Goal: Task Accomplishment & Management: Complete application form

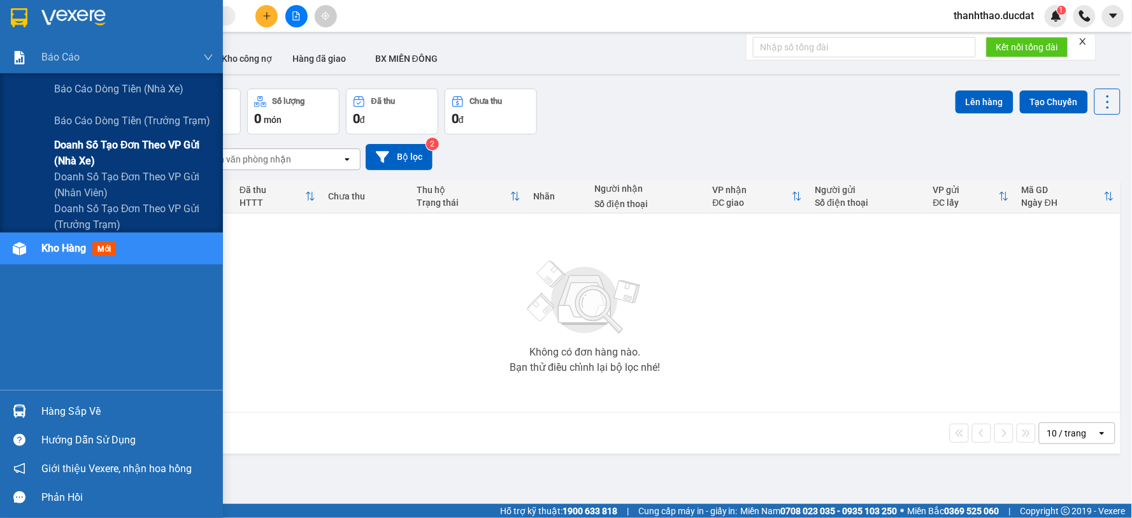
click at [91, 150] on span "Doanh số tạo đơn theo VP gửi (nhà xe)" at bounding box center [133, 153] width 159 height 32
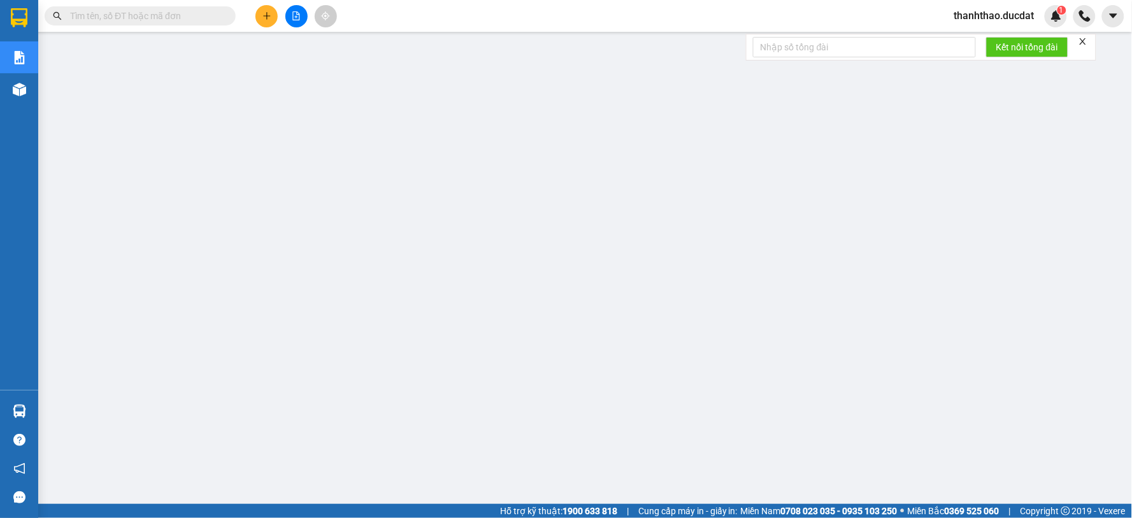
click at [188, 18] on input "text" at bounding box center [145, 16] width 150 height 14
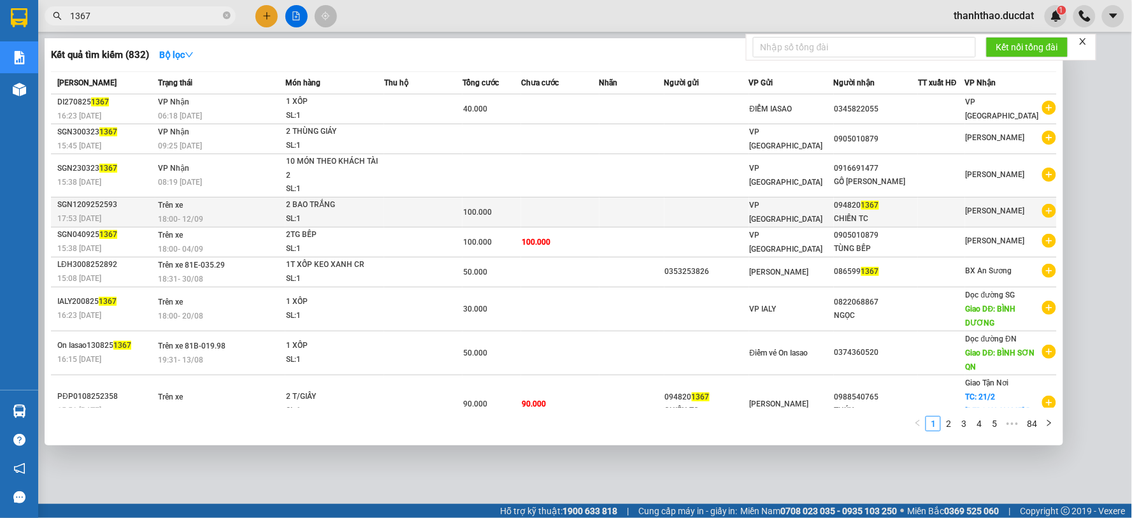
type input "1367"
click at [671, 211] on td at bounding box center [706, 212] width 85 height 30
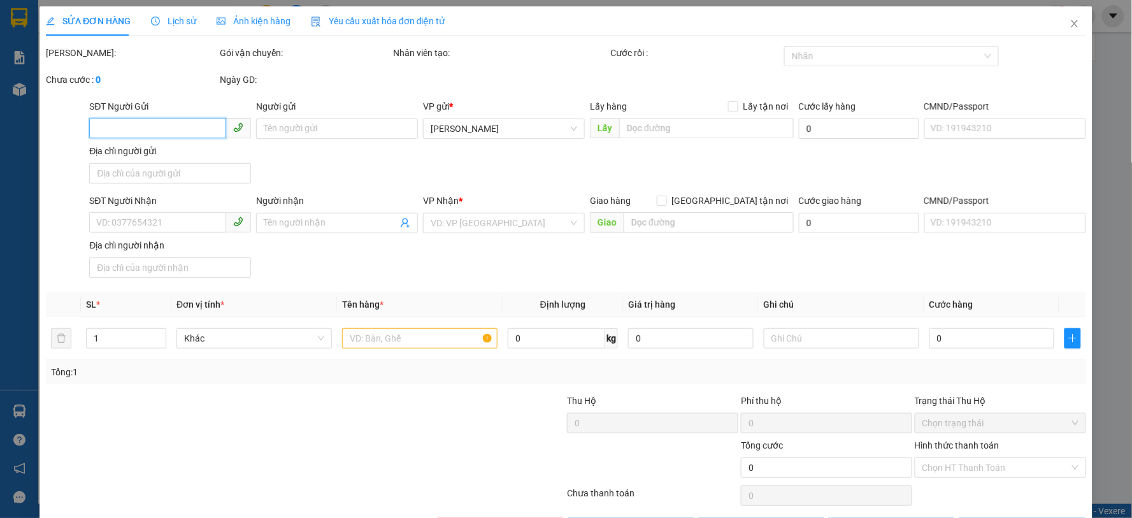
type input "0948201367"
type input "CHIẾN TC"
type input "100.000"
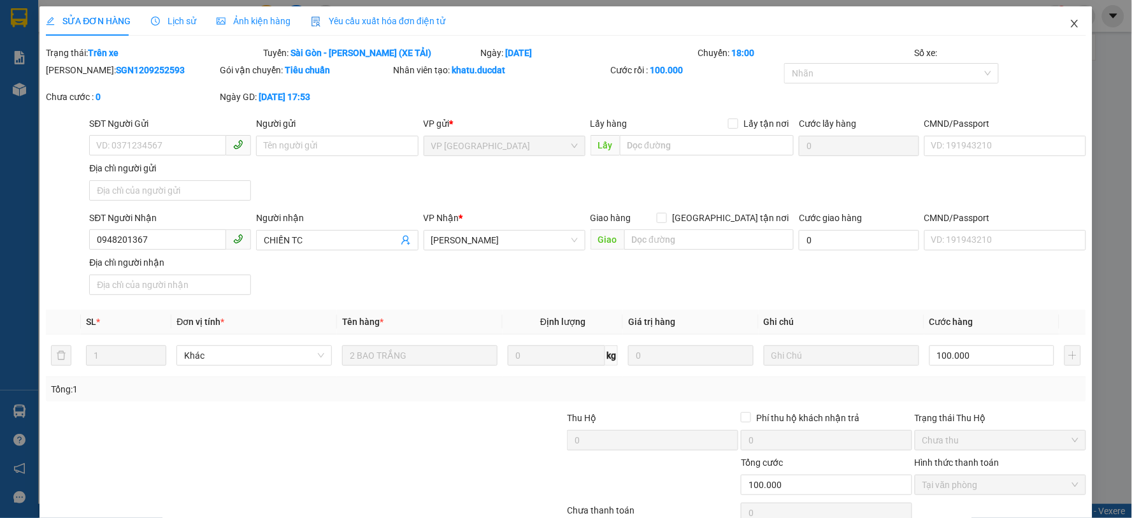
click at [1070, 23] on icon "close" at bounding box center [1073, 24] width 7 height 8
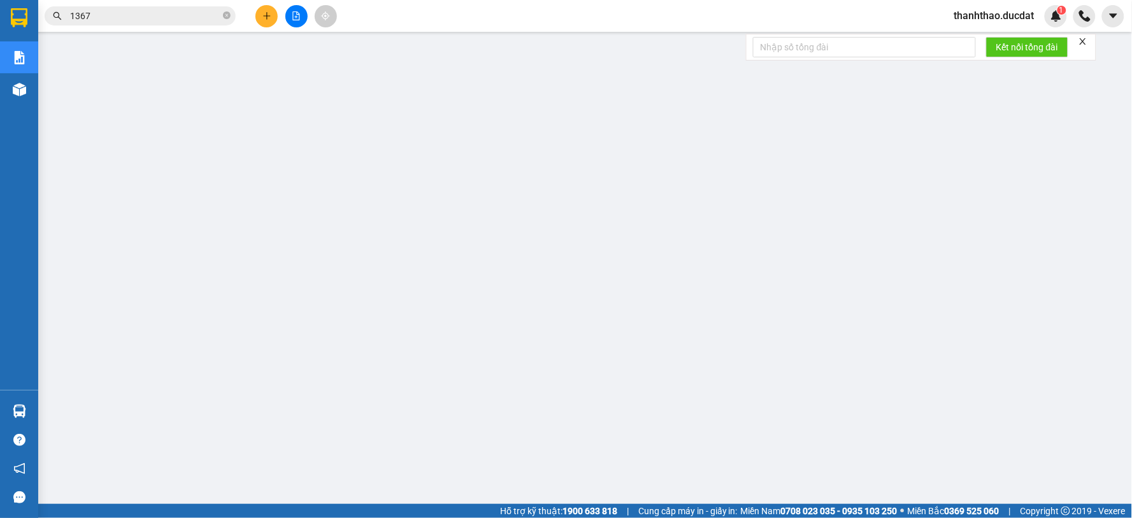
click at [231, 15] on span "1367" at bounding box center [140, 15] width 191 height 19
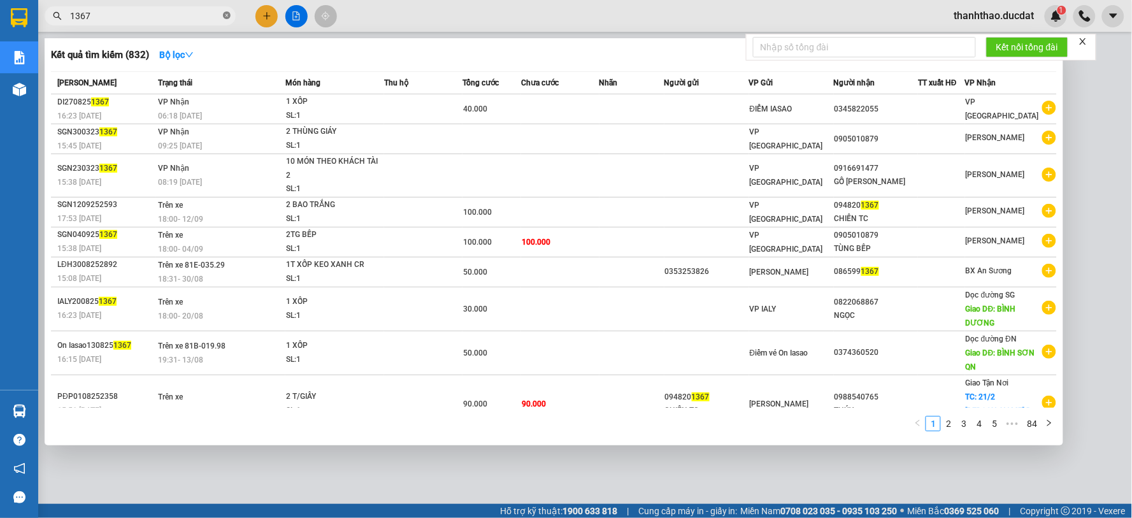
click at [224, 13] on icon "close-circle" at bounding box center [227, 15] width 8 height 8
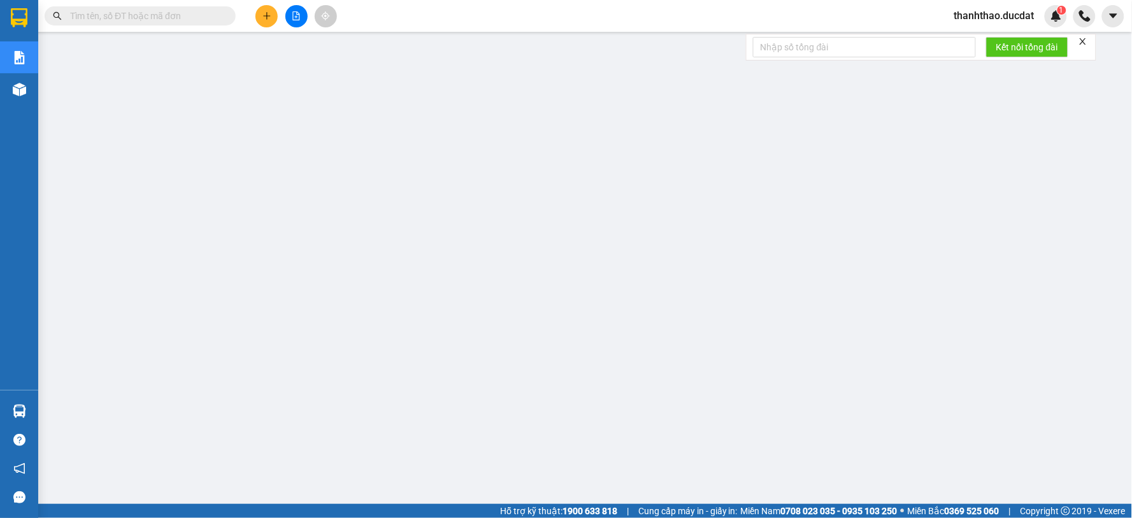
click at [205, 13] on input "text" at bounding box center [145, 16] width 150 height 14
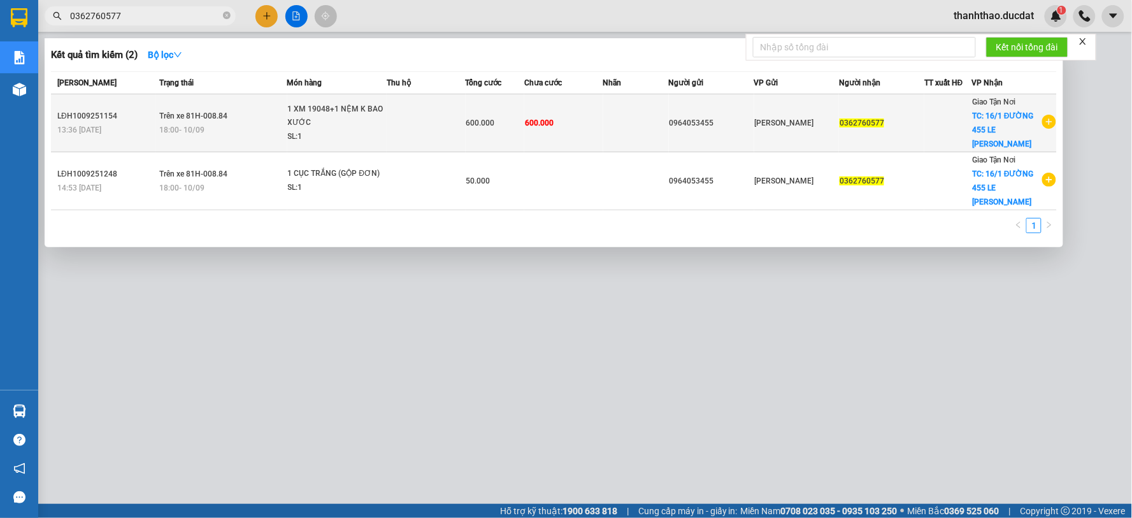
type input "0362760577"
click at [715, 117] on div "0964053455" at bounding box center [711, 123] width 84 height 13
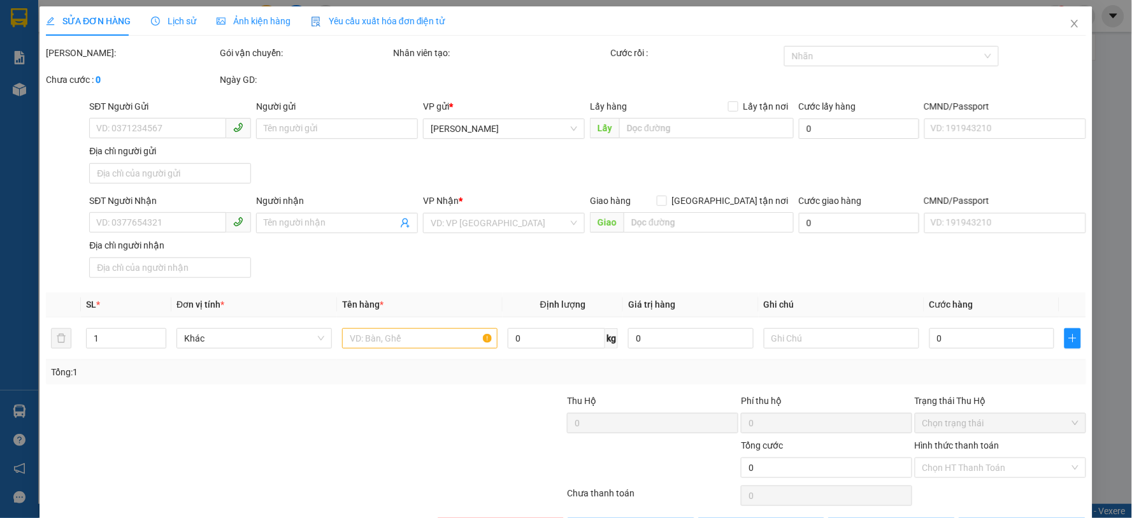
type input "0964053455"
type input "0362760577"
checkbox input "true"
type input "16/1 ĐƯỜNG 455 LE VAN VIET"
type input "600.000"
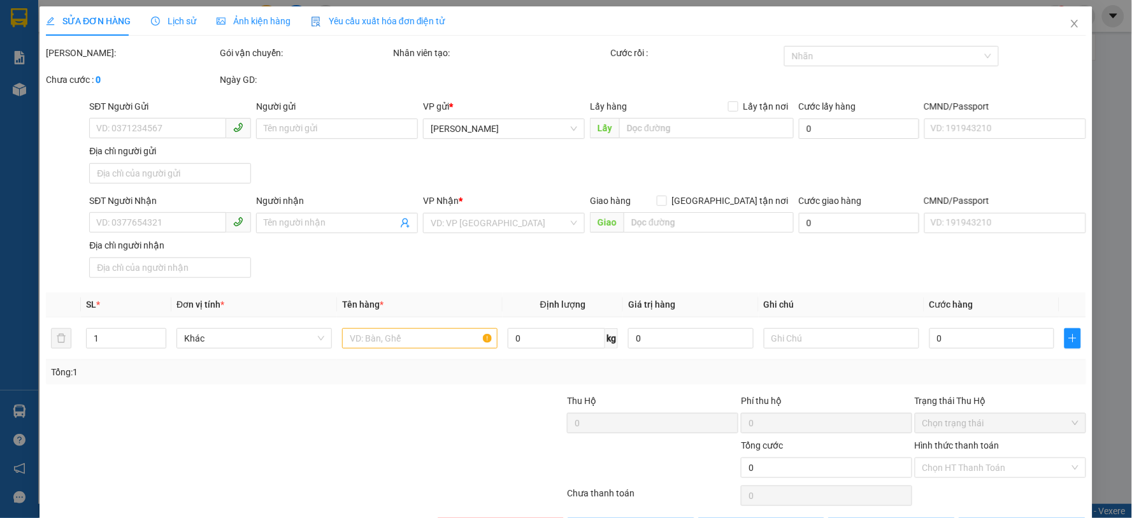
type input "600.000"
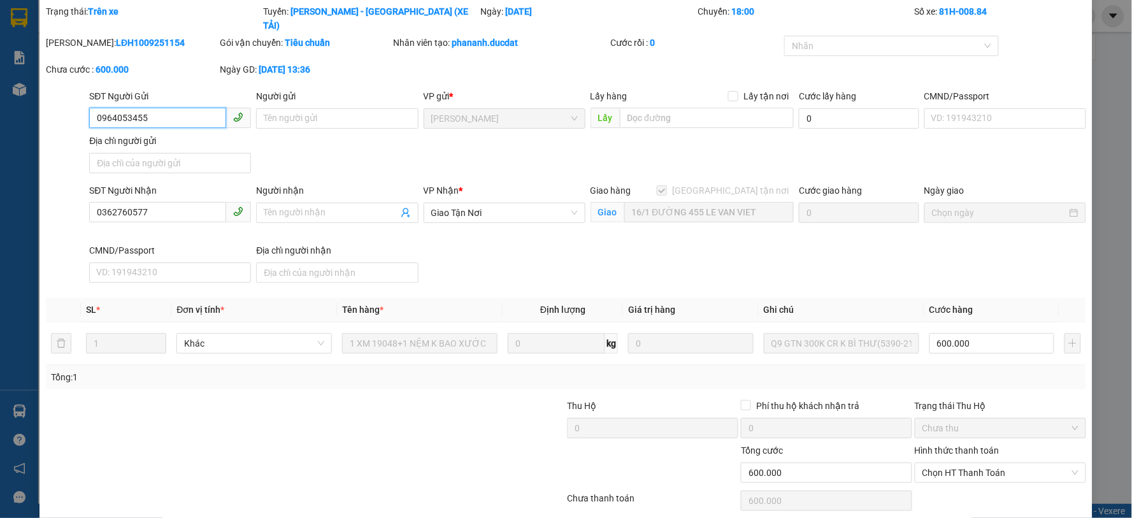
scroll to position [78, 0]
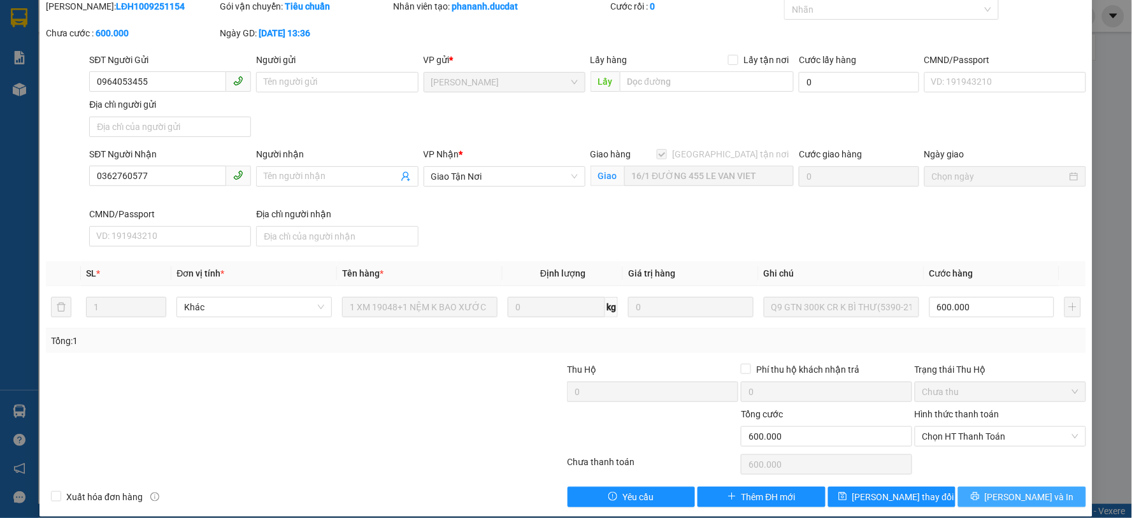
click at [976, 487] on button "[PERSON_NAME] và In" at bounding box center [1022, 497] width 128 height 20
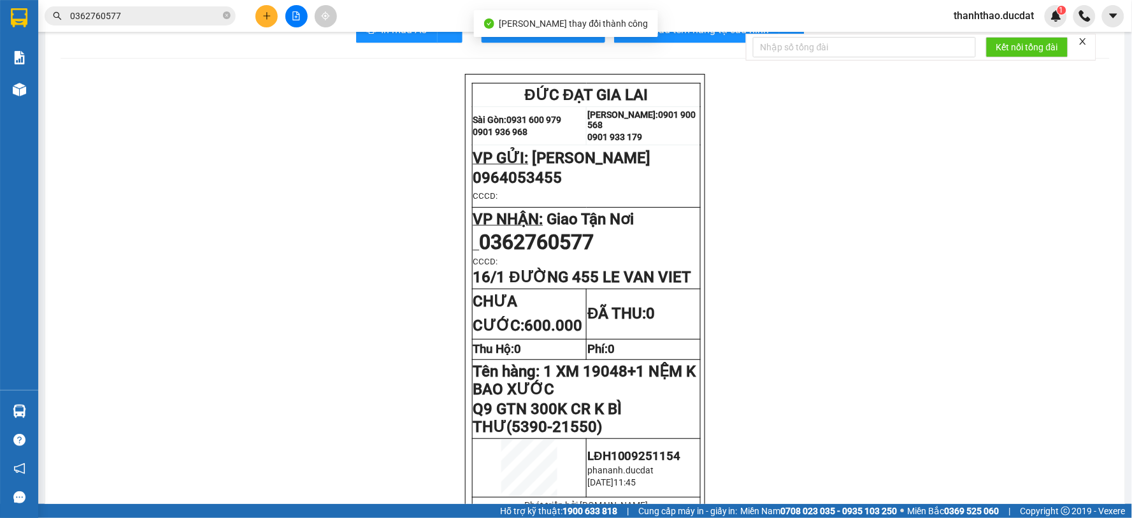
scroll to position [71, 0]
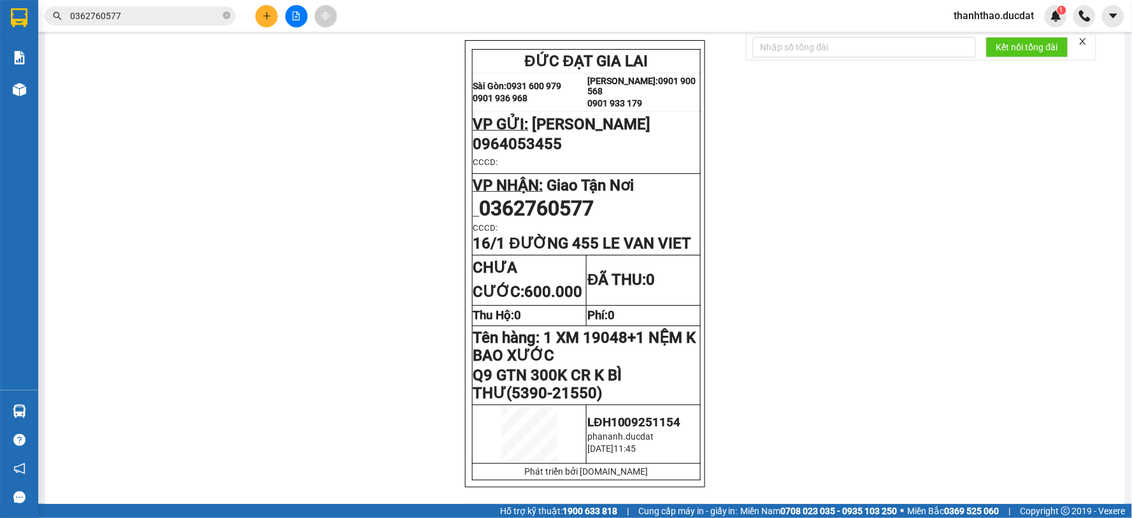
click at [190, 13] on input "0362760577" at bounding box center [145, 16] width 150 height 14
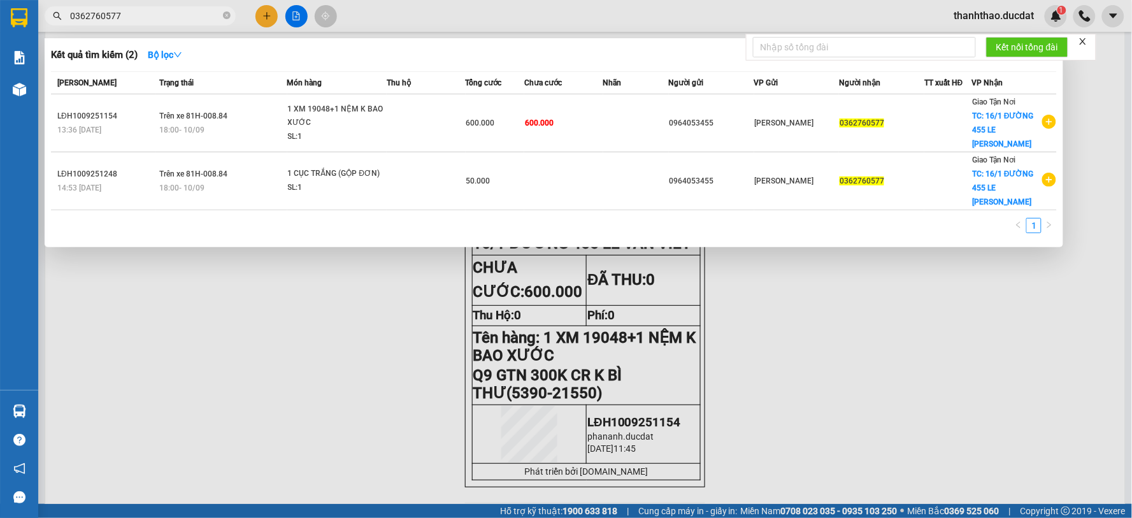
drag, startPoint x: 190, startPoint y: 13, endPoint x: 0, endPoint y: 8, distance: 189.8
click at [0, 8] on section "Kết quả tìm kiếm ( 2 ) Bộ lọc Mã ĐH Trạng thái Món hàng Thu hộ Tổng cước Chưa c…" at bounding box center [566, 259] width 1132 height 518
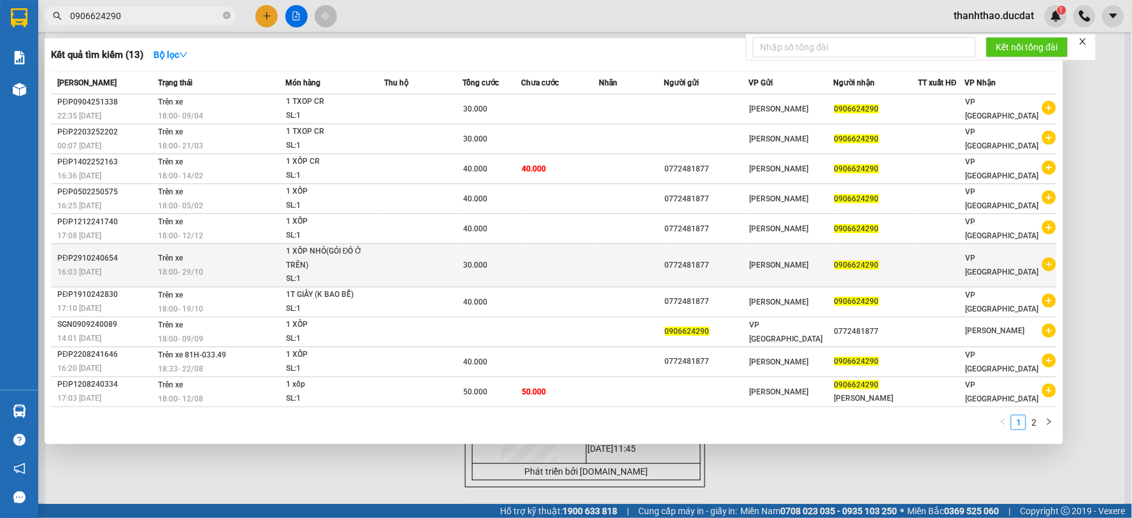
scroll to position [0, 0]
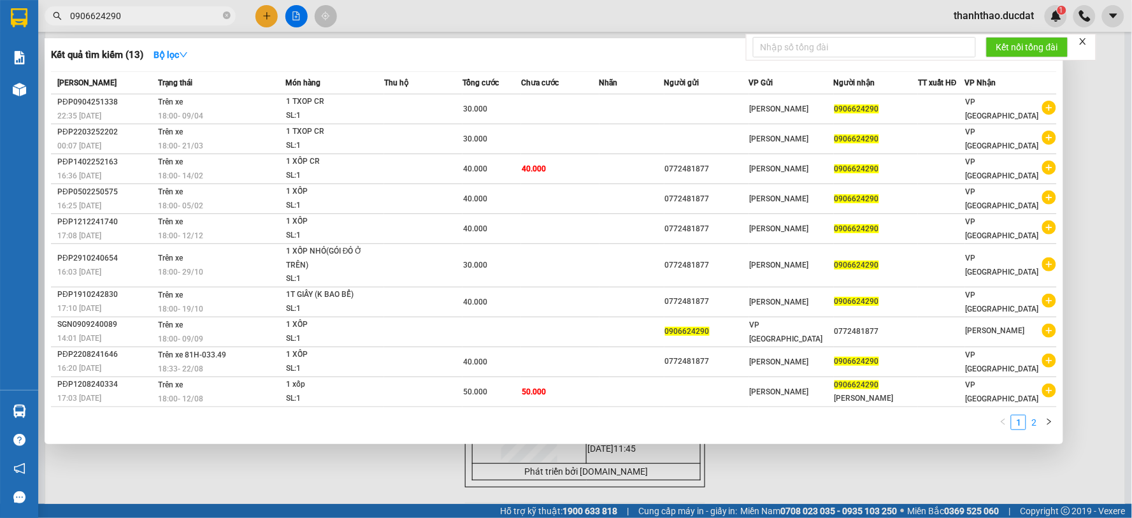
type input "0906624290"
click at [1033, 423] on link "2" at bounding box center [1033, 422] width 14 height 14
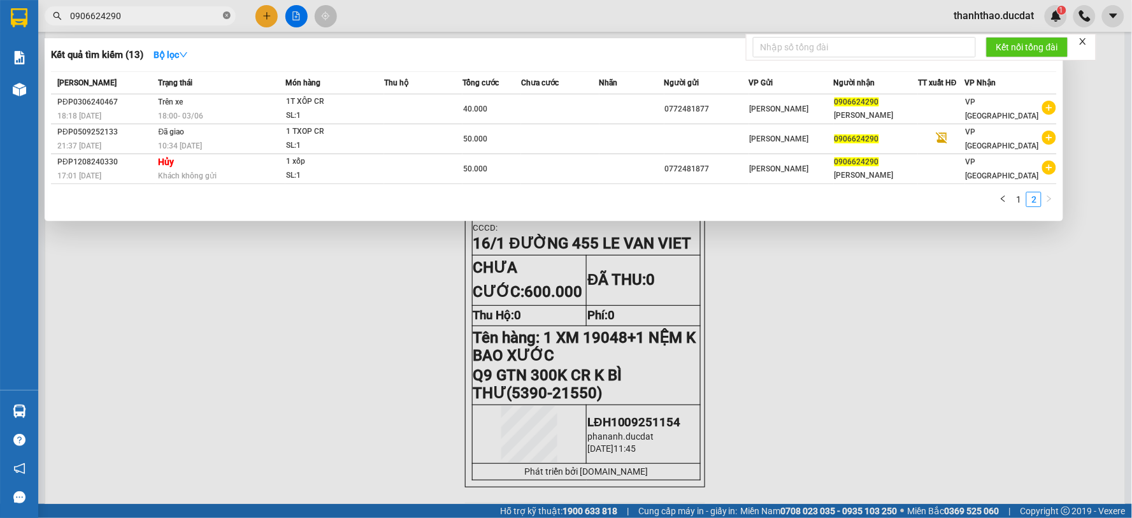
click at [226, 17] on icon "close-circle" at bounding box center [227, 15] width 8 height 8
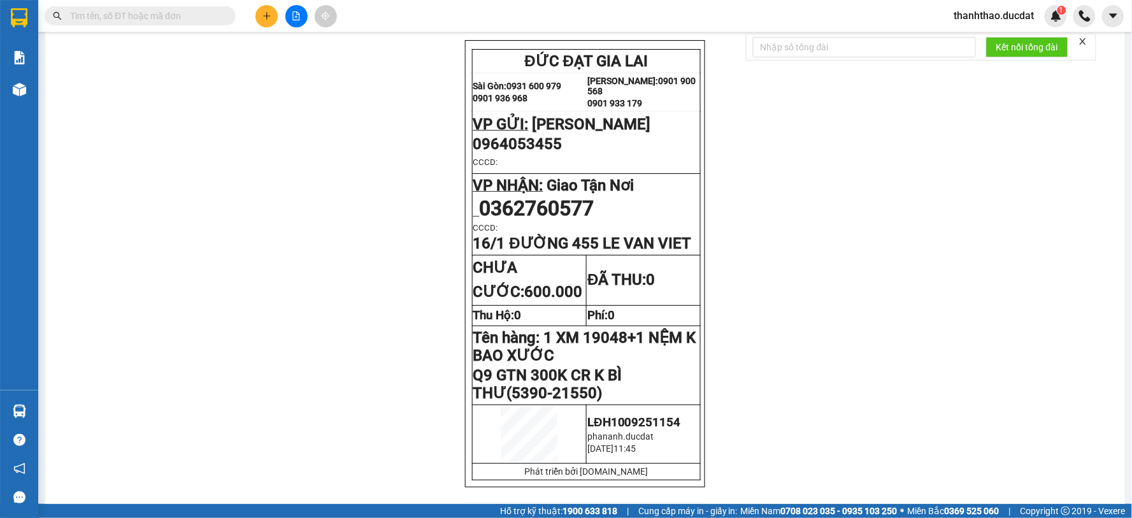
click at [183, 17] on input "text" at bounding box center [145, 16] width 150 height 14
paste input "902962497"
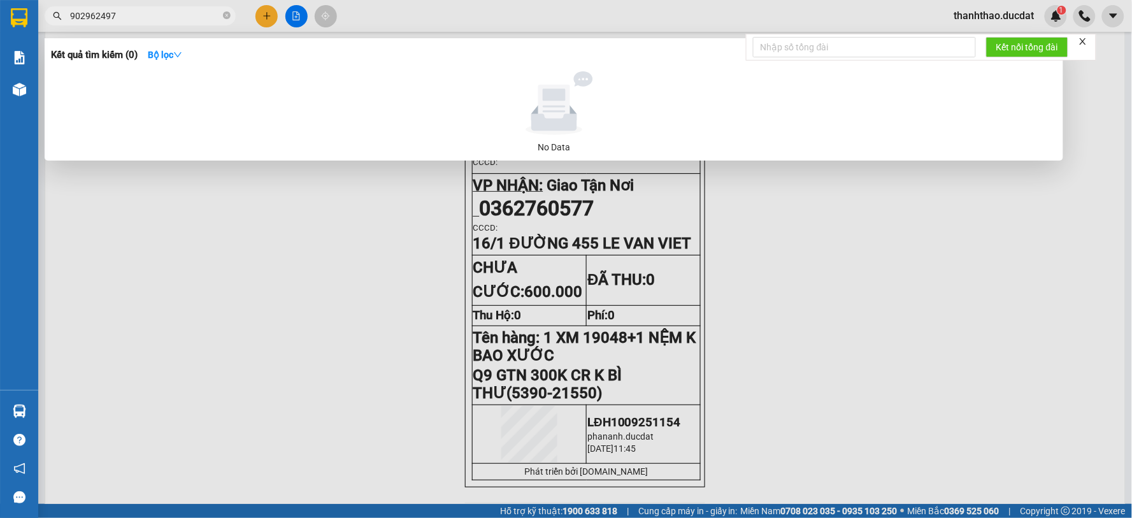
click at [71, 16] on input "902962497" at bounding box center [145, 16] width 150 height 14
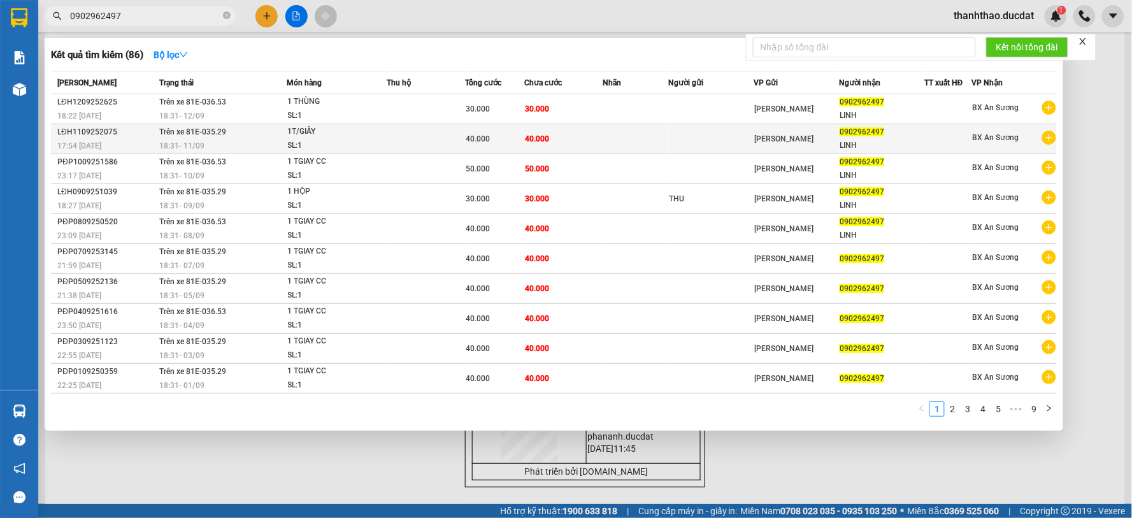
type input "0902962497"
click at [224, 148] on div "18:31 [DATE]" at bounding box center [222, 146] width 127 height 14
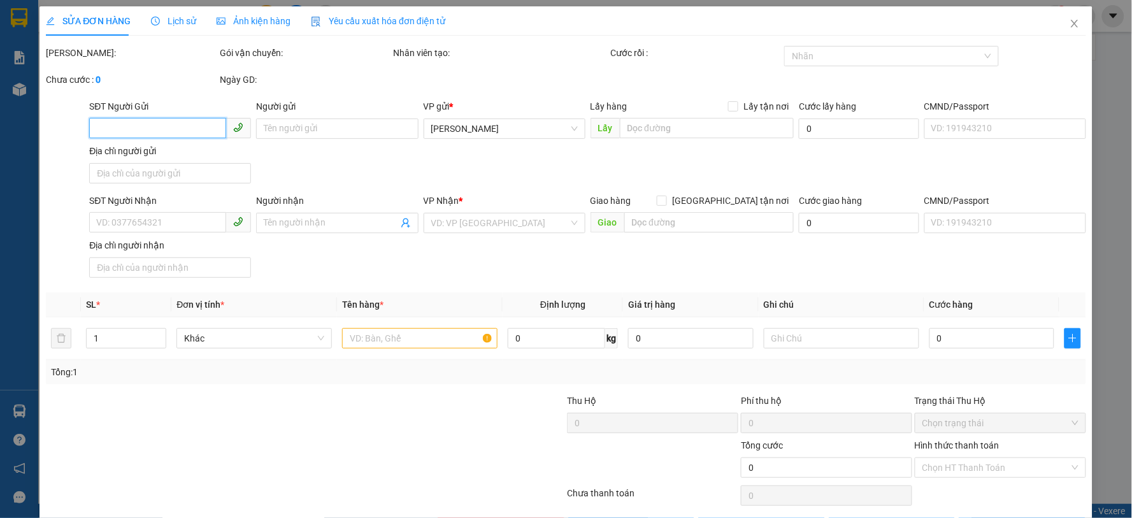
type input "0902962497"
type input "LINH"
type input "40.000"
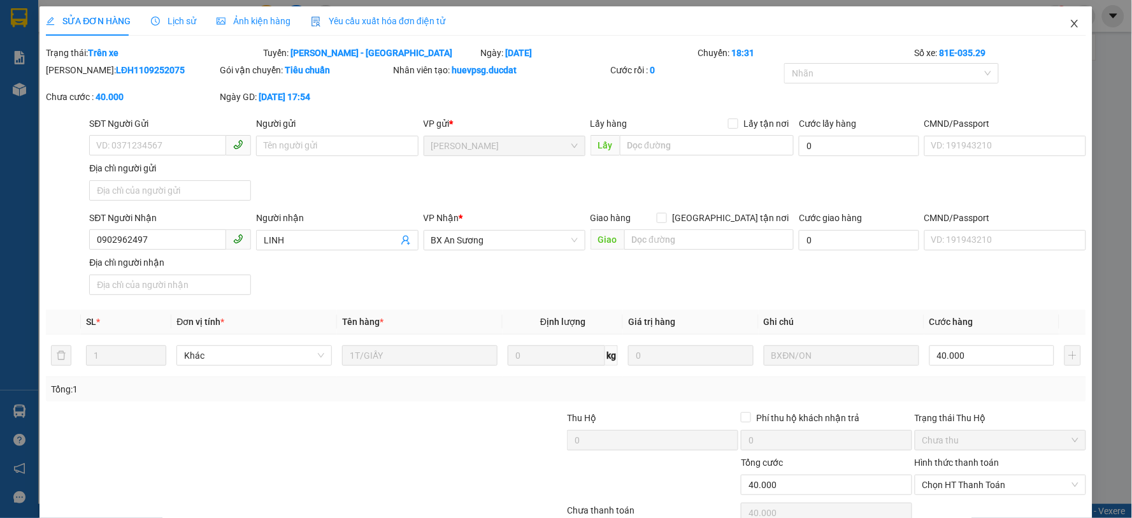
click at [1070, 24] on icon "close" at bounding box center [1073, 24] width 7 height 8
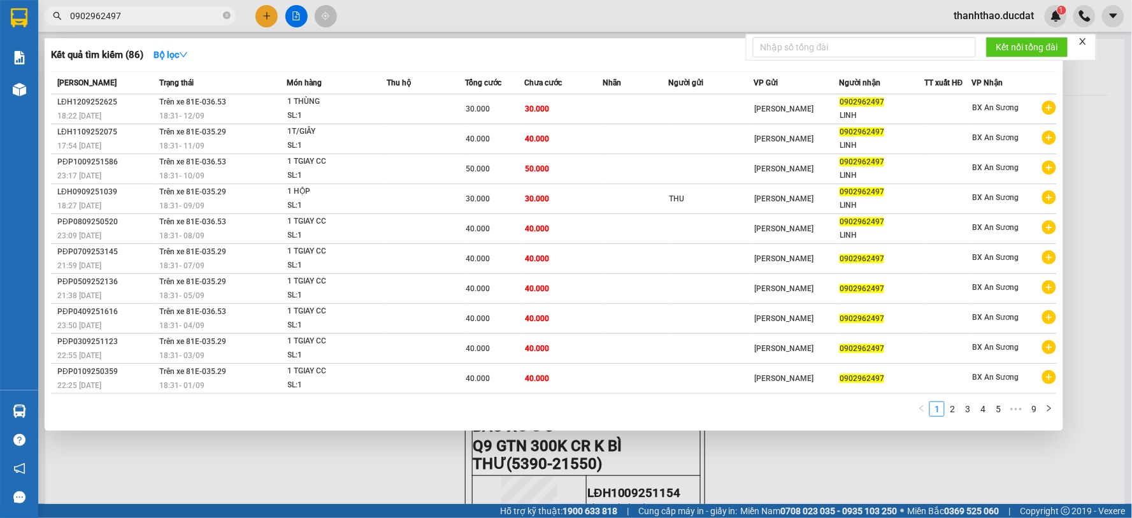
click at [164, 10] on input "0902962497" at bounding box center [145, 16] width 150 height 14
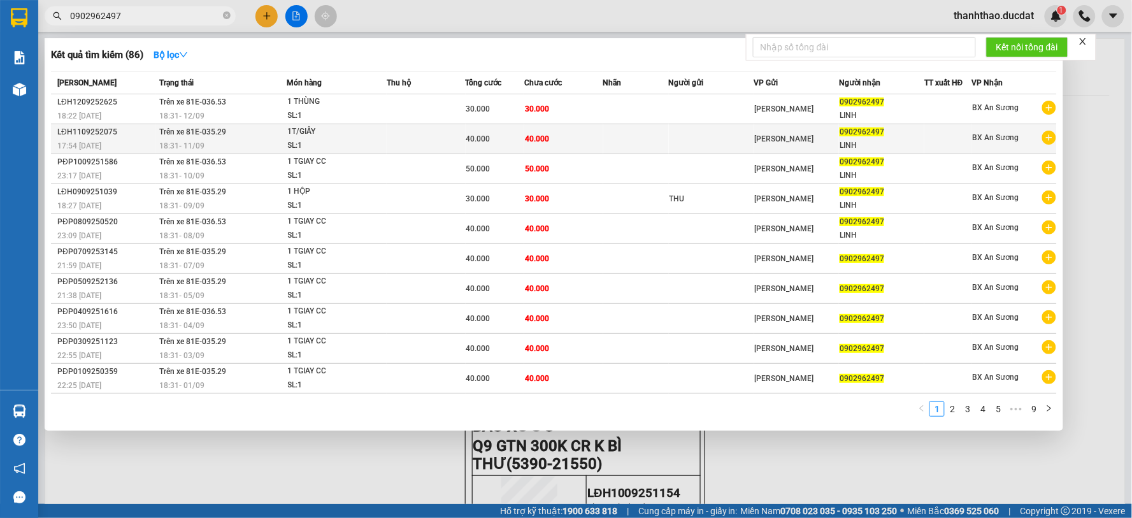
click at [339, 146] on div "SL: 1" at bounding box center [336, 146] width 96 height 14
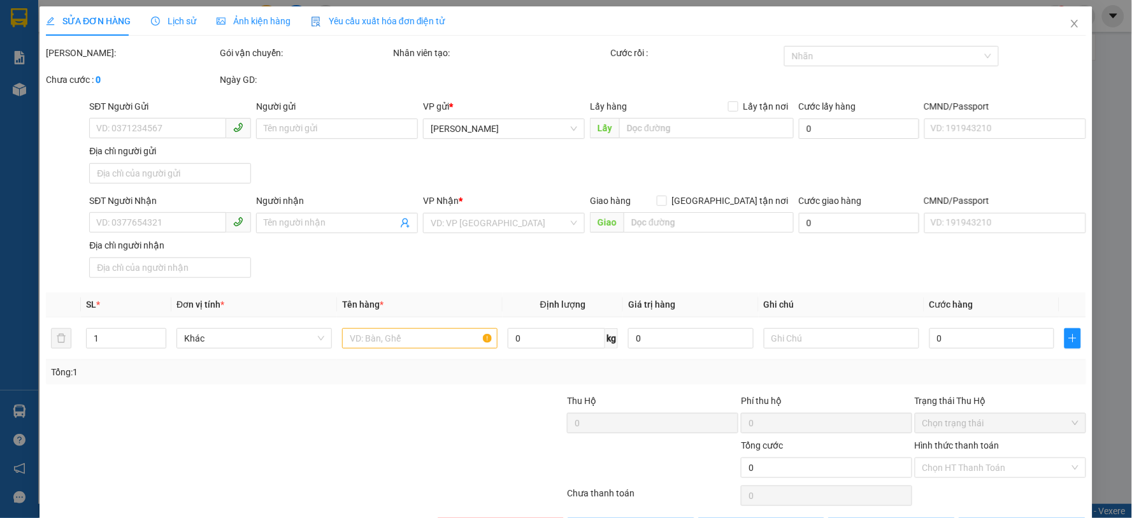
type input "0902962497"
type input "LINH"
type input "40.000"
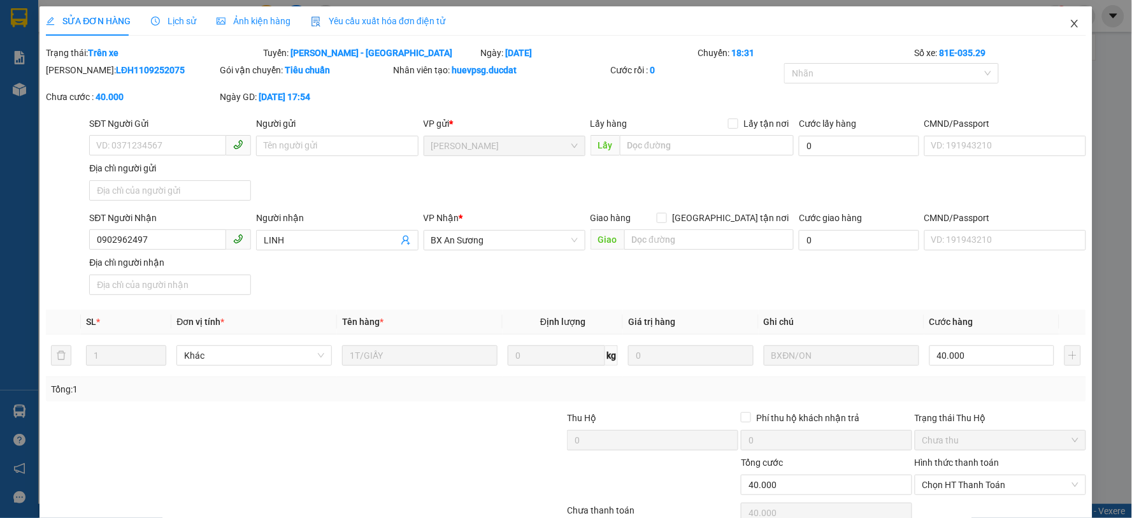
click at [1069, 22] on icon "close" at bounding box center [1074, 23] width 10 height 10
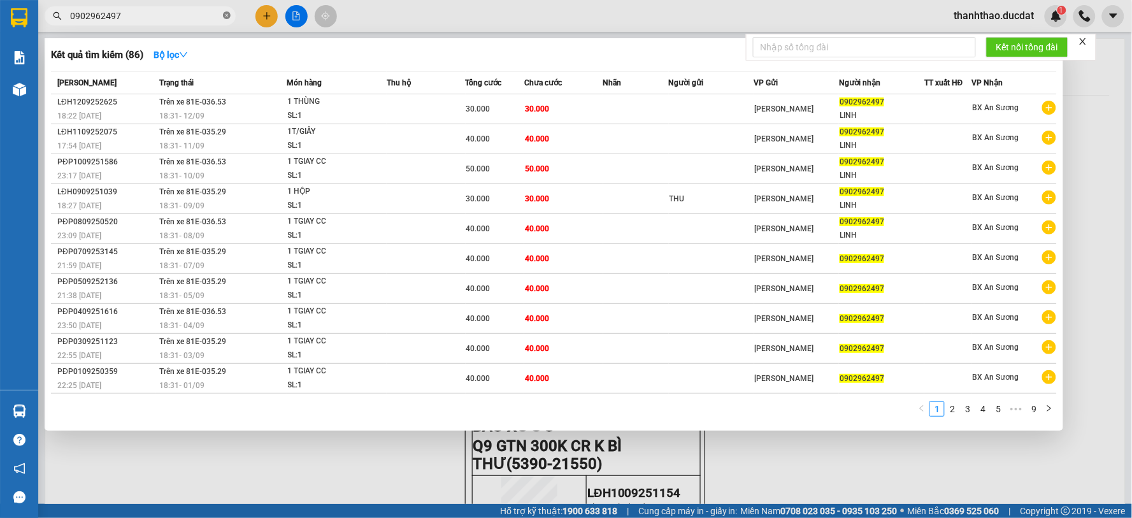
click at [227, 13] on icon "close-circle" at bounding box center [227, 15] width 8 height 8
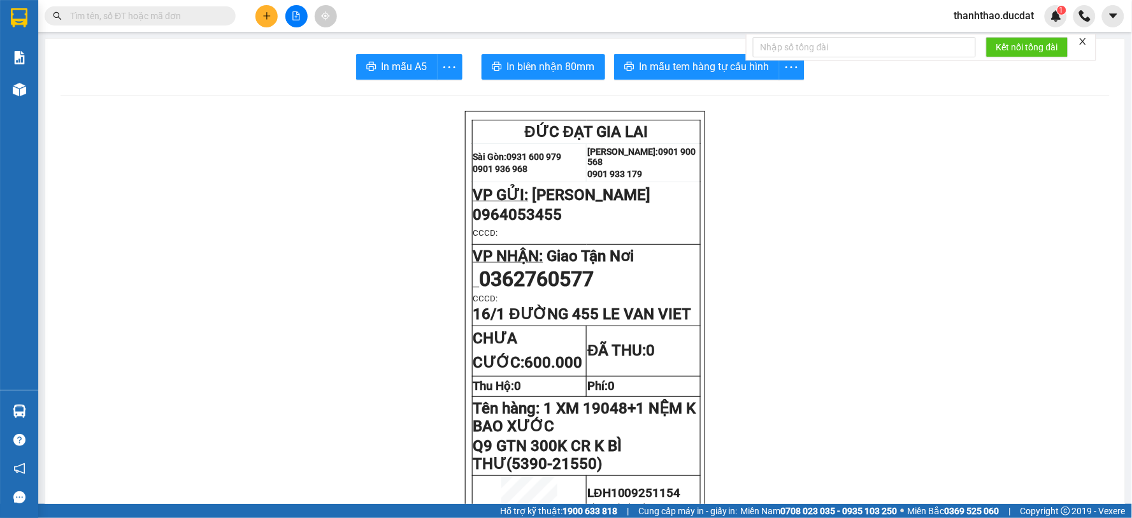
click at [194, 15] on input "text" at bounding box center [145, 16] width 150 height 14
paste input "938413001"
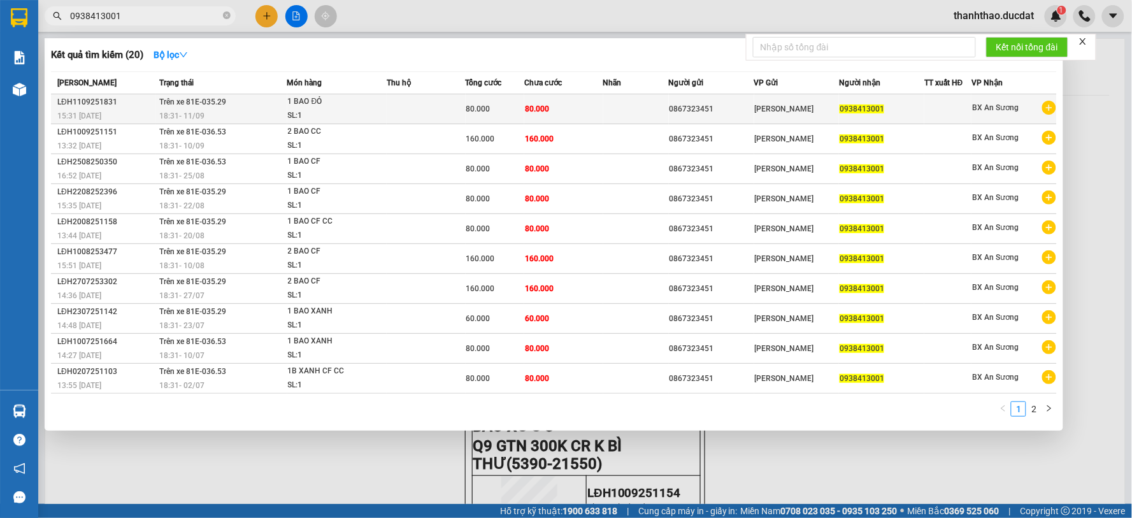
type input "0938413001"
click at [636, 103] on td at bounding box center [636, 109] width 66 height 30
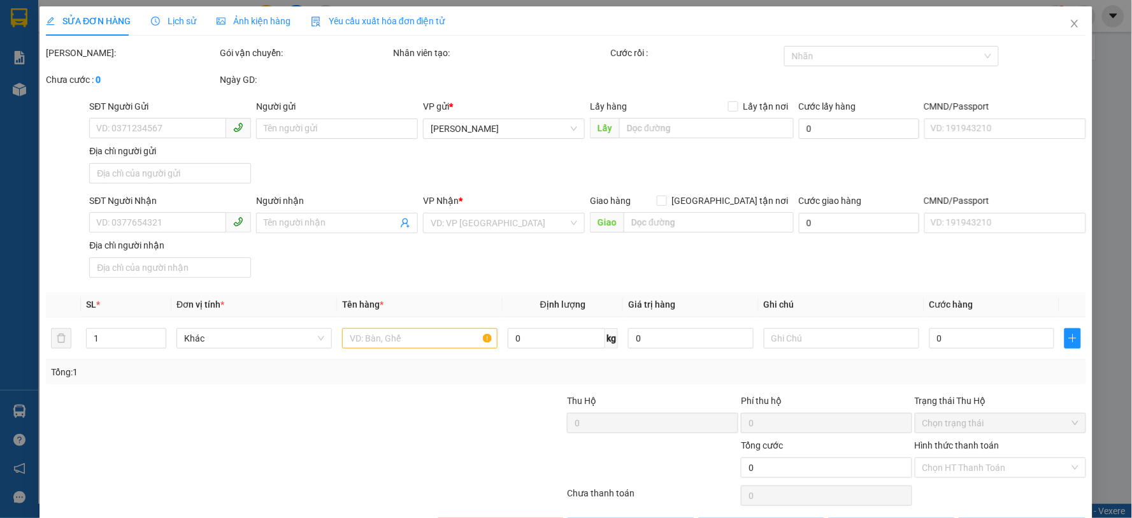
type input "0867323451"
type input "0938413001"
type input "80.000"
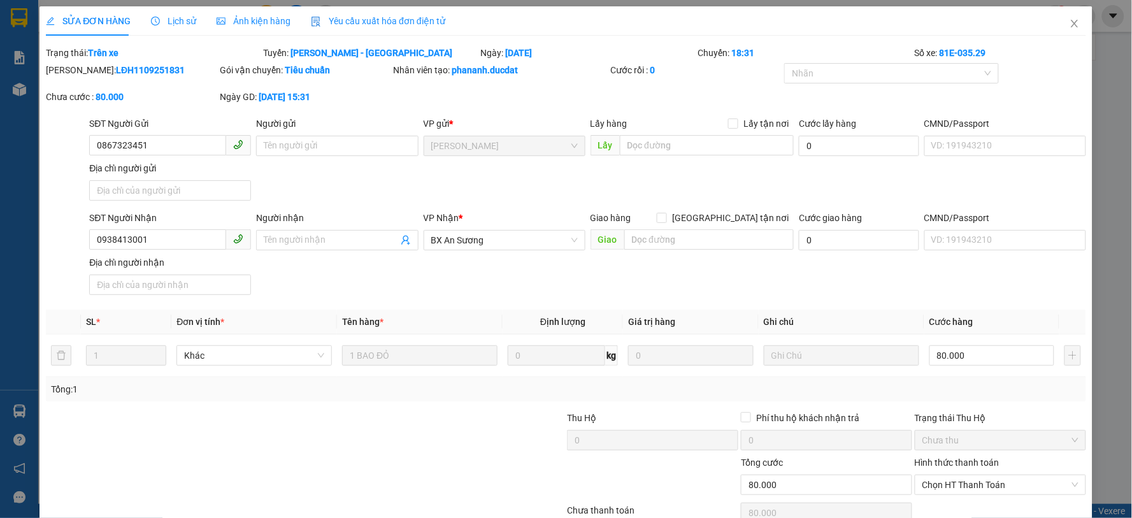
click at [512, 294] on div "SĐT Người Nhận 0938413001 Người nhận Tên người nhận VP Nhận * BX An Sương Giao …" at bounding box center [587, 255] width 1001 height 89
click at [1069, 21] on icon "close" at bounding box center [1074, 23] width 10 height 10
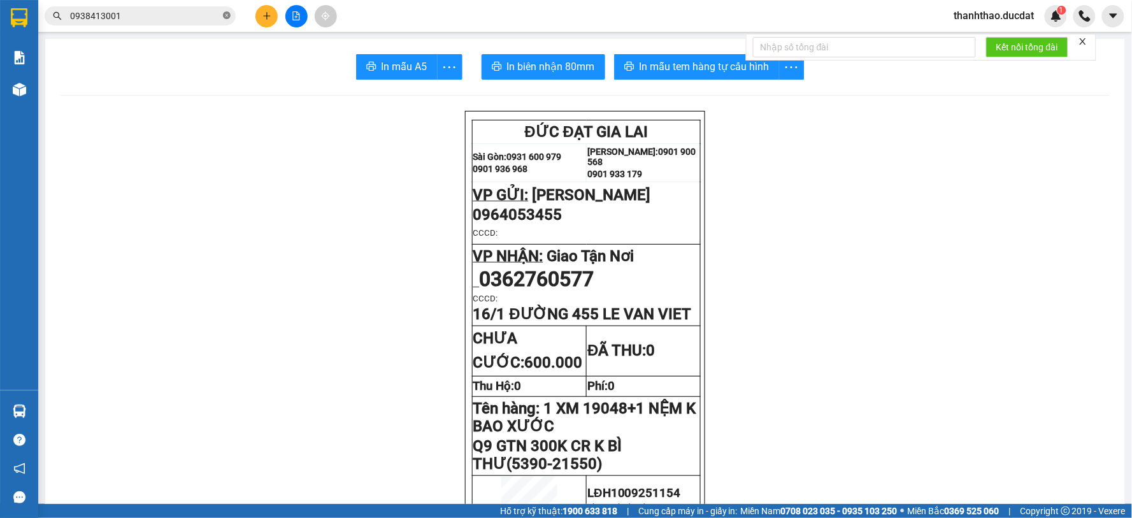
click at [227, 15] on icon "close-circle" at bounding box center [227, 15] width 8 height 8
click at [176, 13] on input "text" at bounding box center [145, 16] width 150 height 14
paste input "902962497"
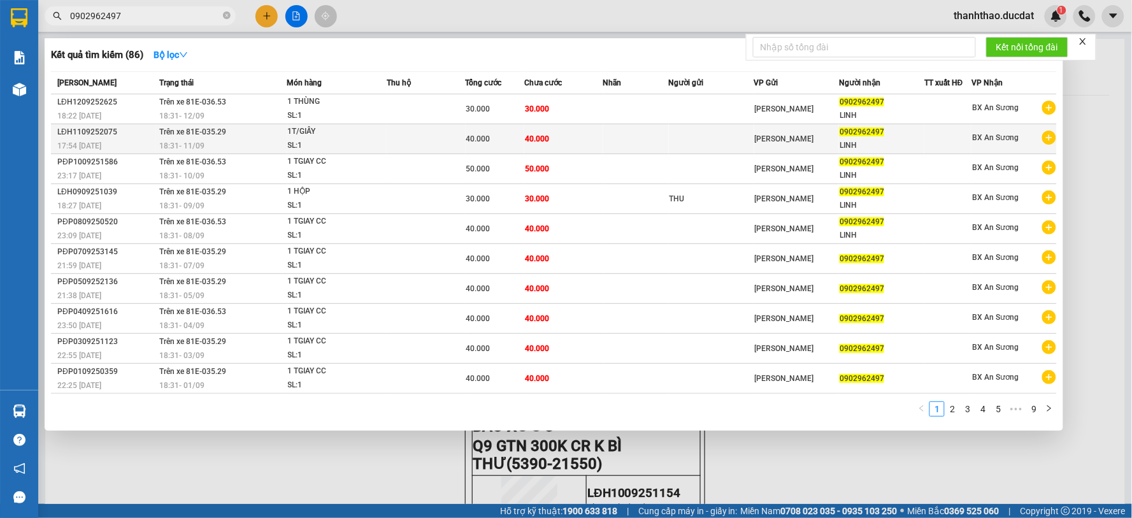
type input "0902962497"
click at [220, 141] on div "18:31 [DATE]" at bounding box center [222, 146] width 127 height 14
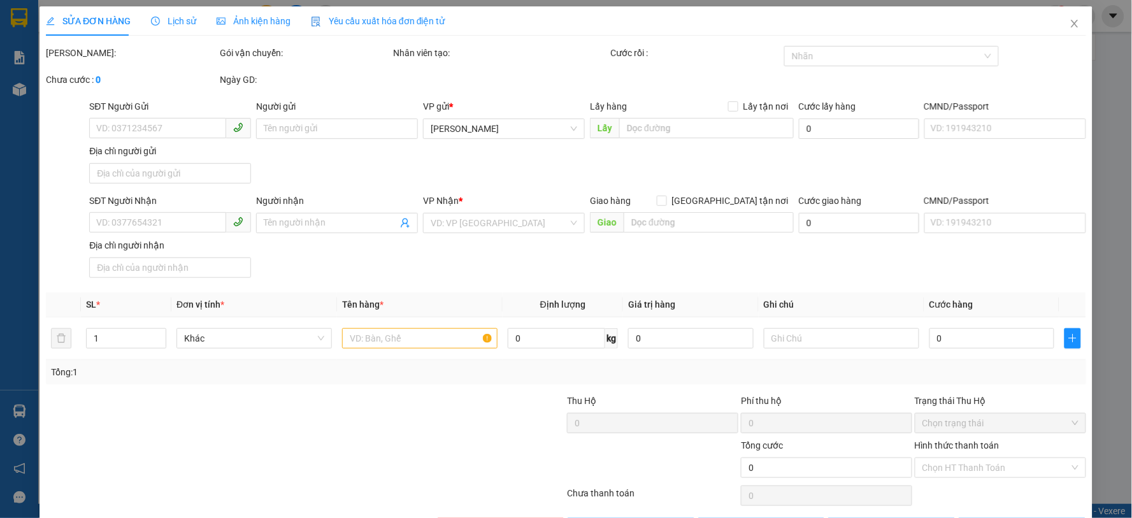
type input "0902962497"
type input "LINH"
type input "40.000"
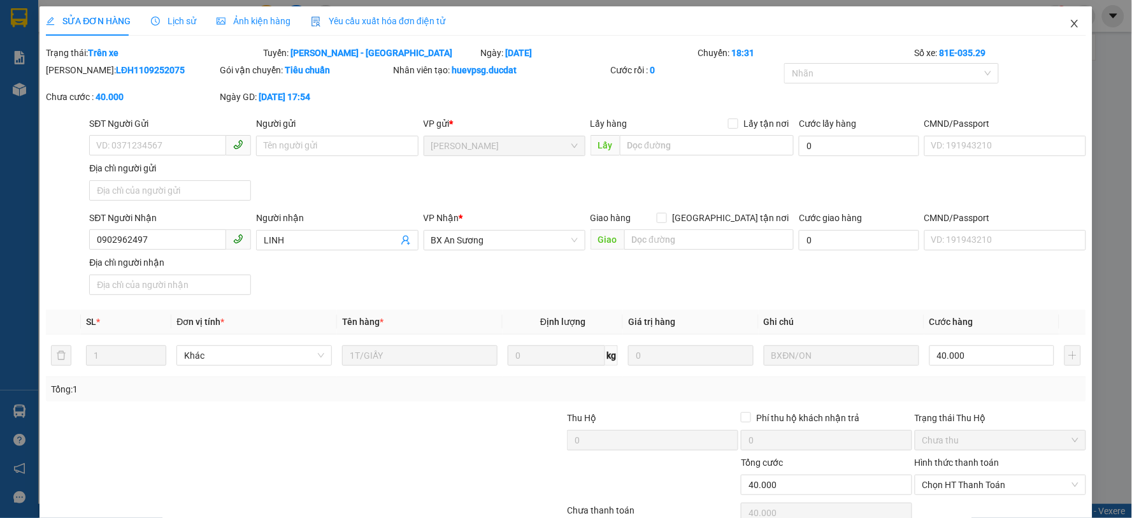
click at [1070, 22] on icon "close" at bounding box center [1073, 24] width 7 height 8
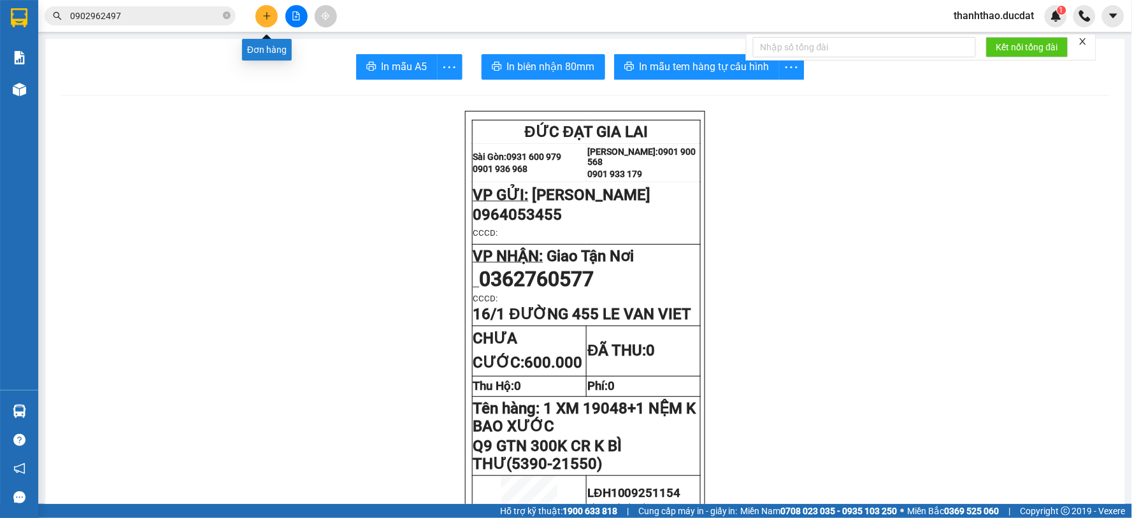
click at [269, 15] on icon "plus" at bounding box center [266, 15] width 9 height 9
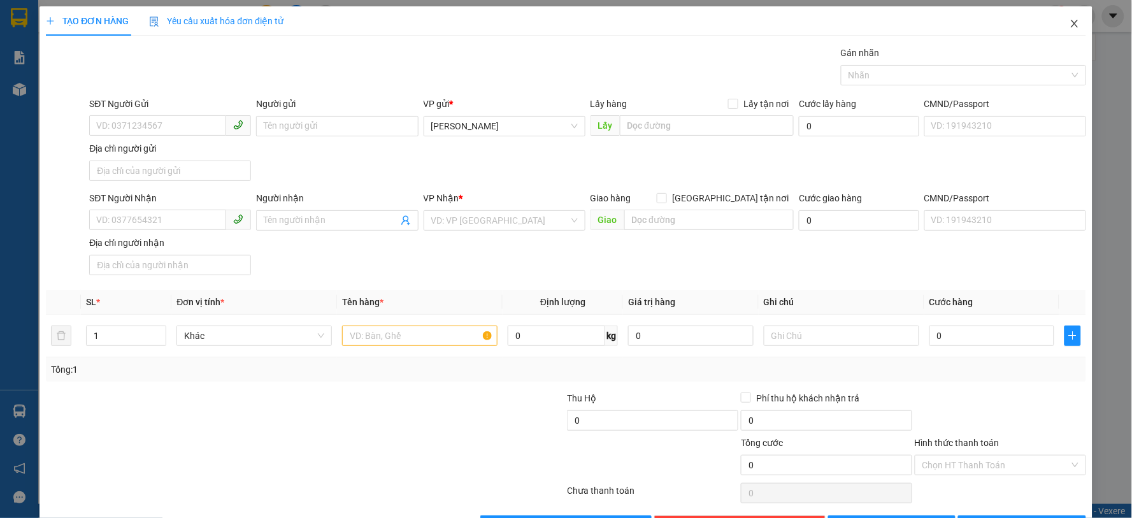
click at [1069, 22] on icon "close" at bounding box center [1074, 23] width 10 height 10
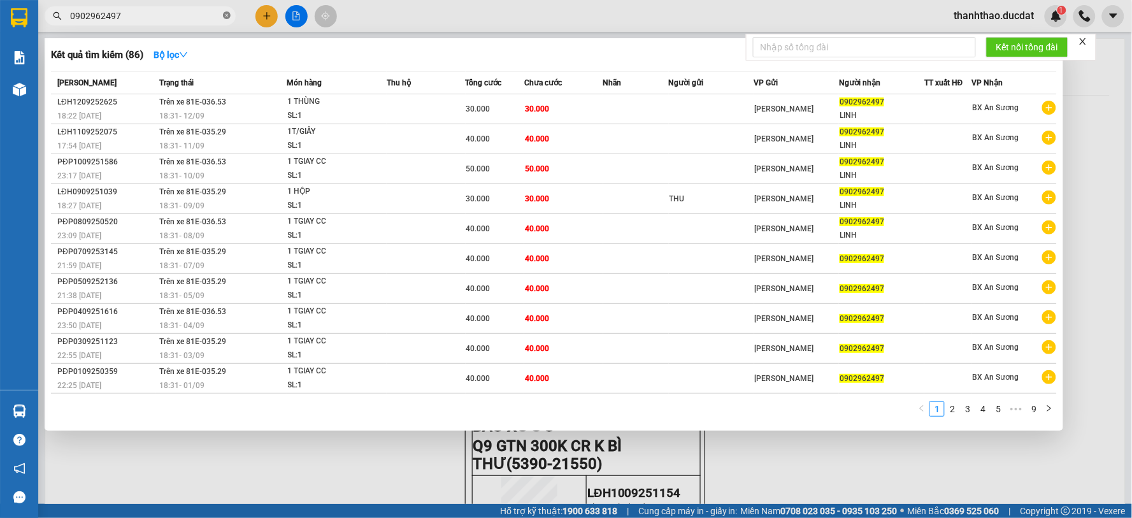
drag, startPoint x: 230, startPoint y: 16, endPoint x: 212, endPoint y: 10, distance: 18.9
click at [229, 15] on icon "close-circle" at bounding box center [227, 15] width 8 height 8
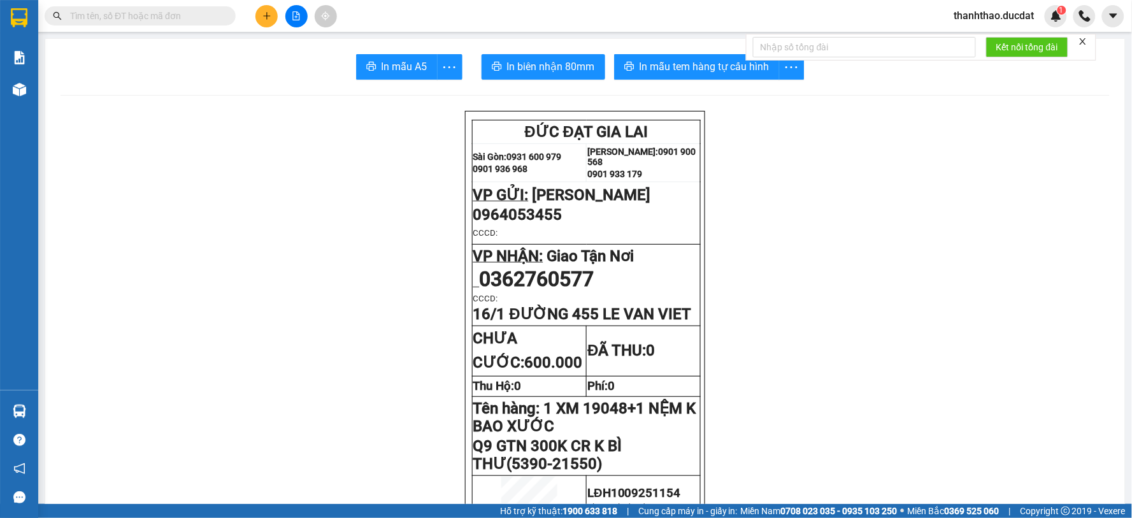
click at [202, 11] on input "text" at bounding box center [145, 16] width 150 height 14
paste input "979245667"
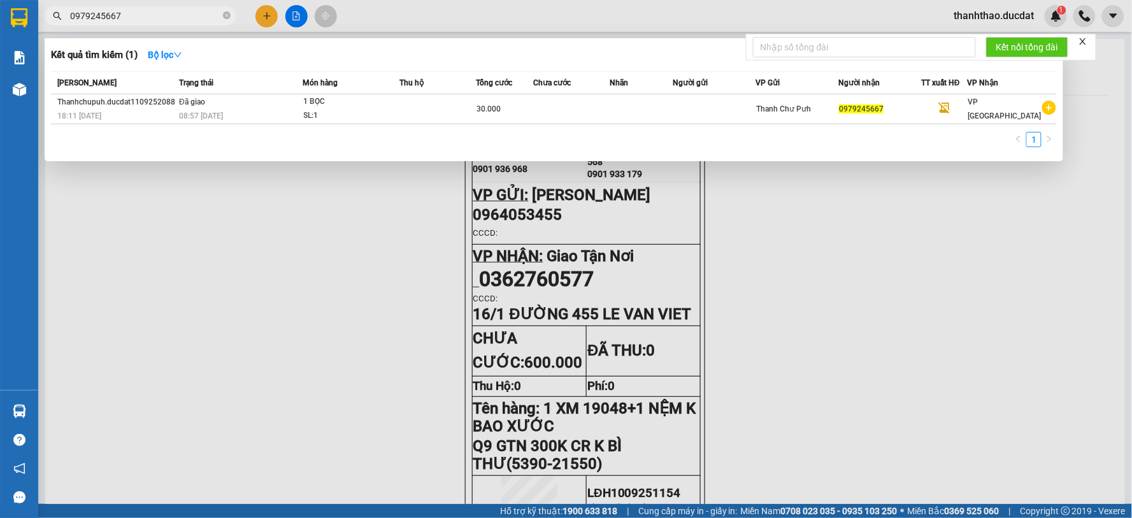
type input "0979245667"
click at [225, 16] on icon "close-circle" at bounding box center [227, 15] width 8 height 8
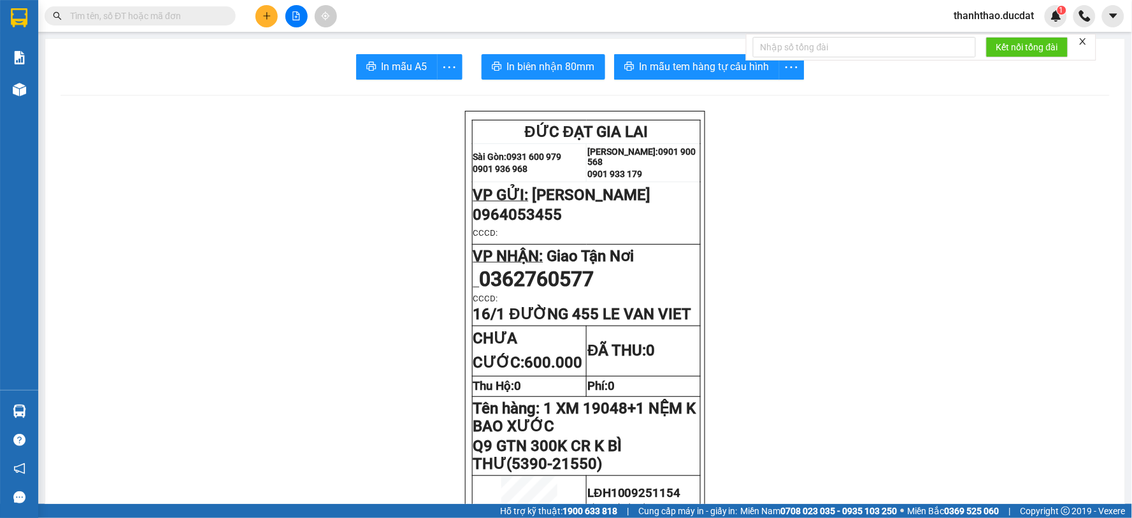
click at [192, 19] on input "text" at bounding box center [145, 16] width 150 height 14
paste input "355141518"
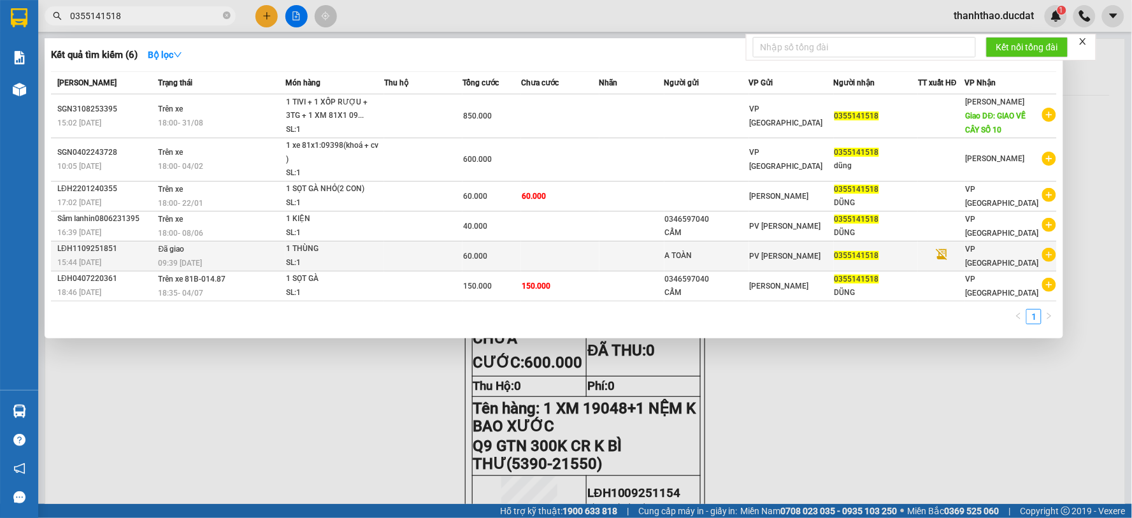
type input "0355141518"
click at [372, 255] on div "1 THÙNG" at bounding box center [334, 249] width 96 height 14
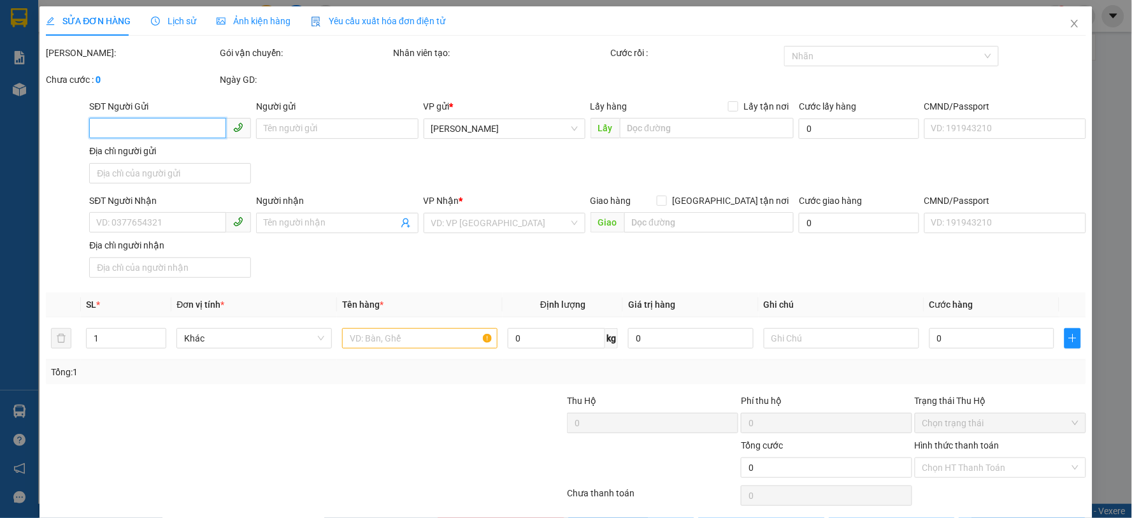
type input "A TOÀN"
type input "0355141518"
type input "60.000"
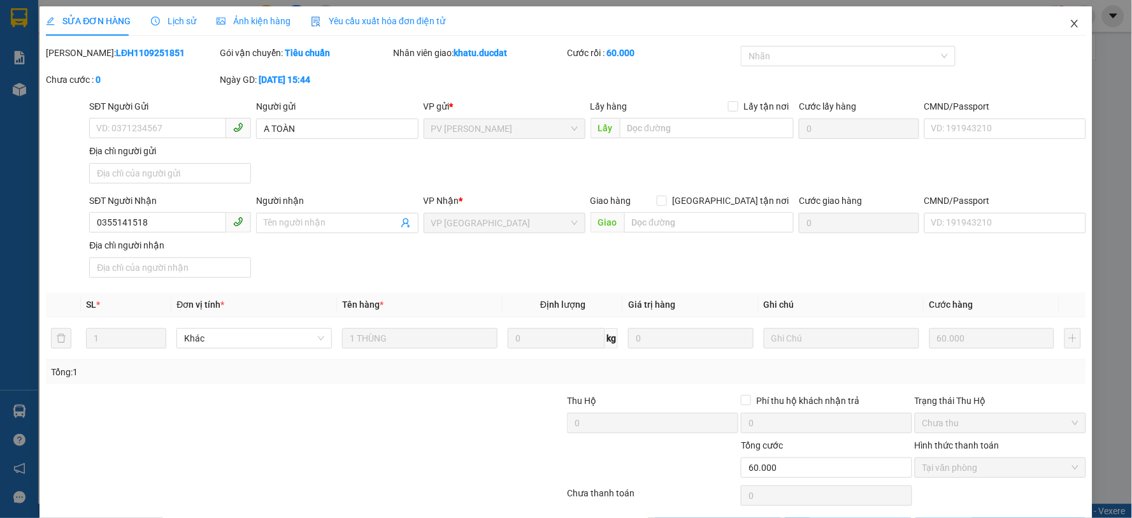
click at [1070, 22] on icon "close" at bounding box center [1073, 24] width 7 height 8
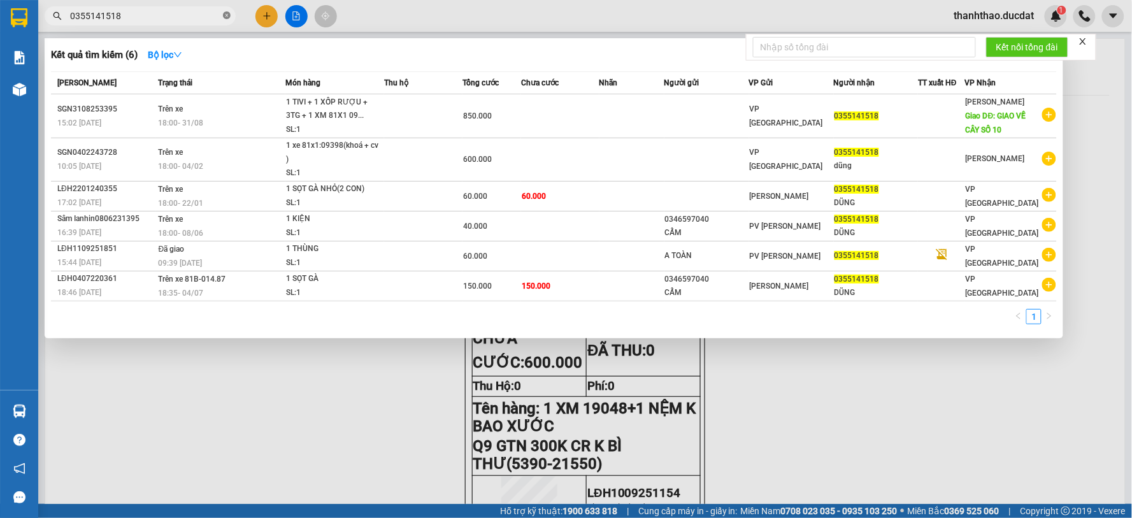
click at [227, 15] on icon "close-circle" at bounding box center [227, 15] width 8 height 8
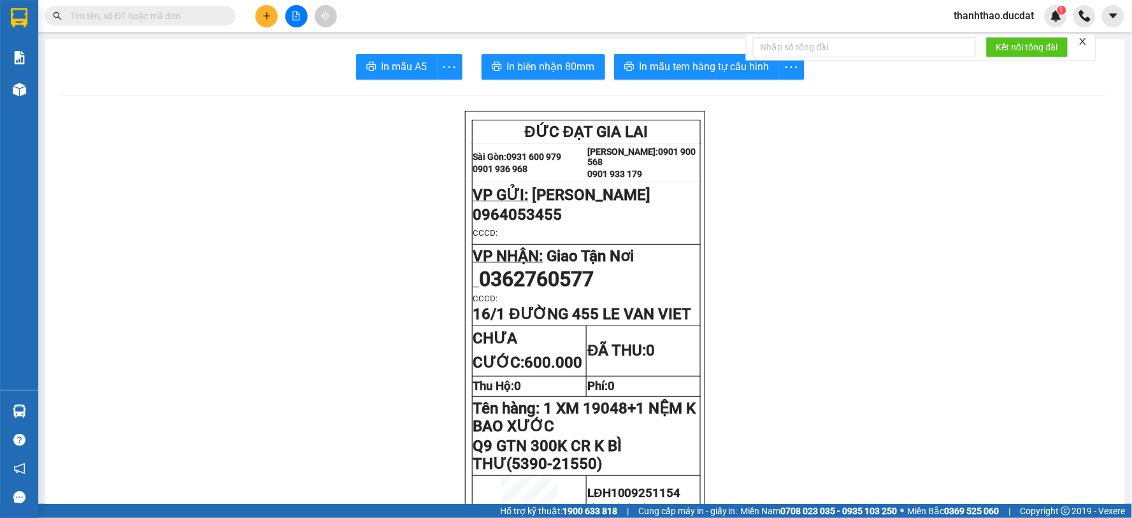
click at [150, 17] on input "text" at bounding box center [145, 16] width 150 height 14
paste input "899593593"
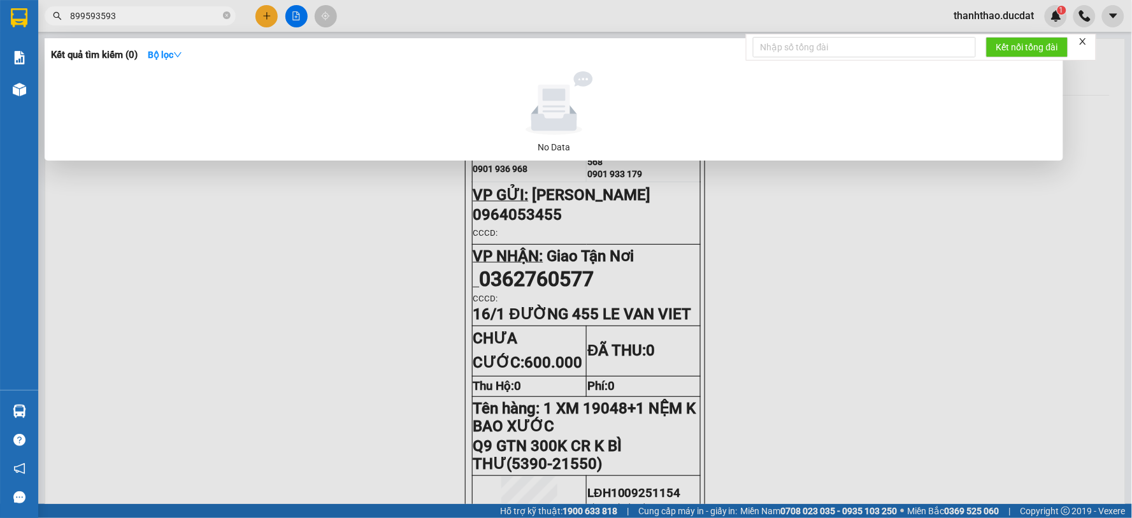
click at [69, 14] on span "899593593" at bounding box center [140, 15] width 191 height 19
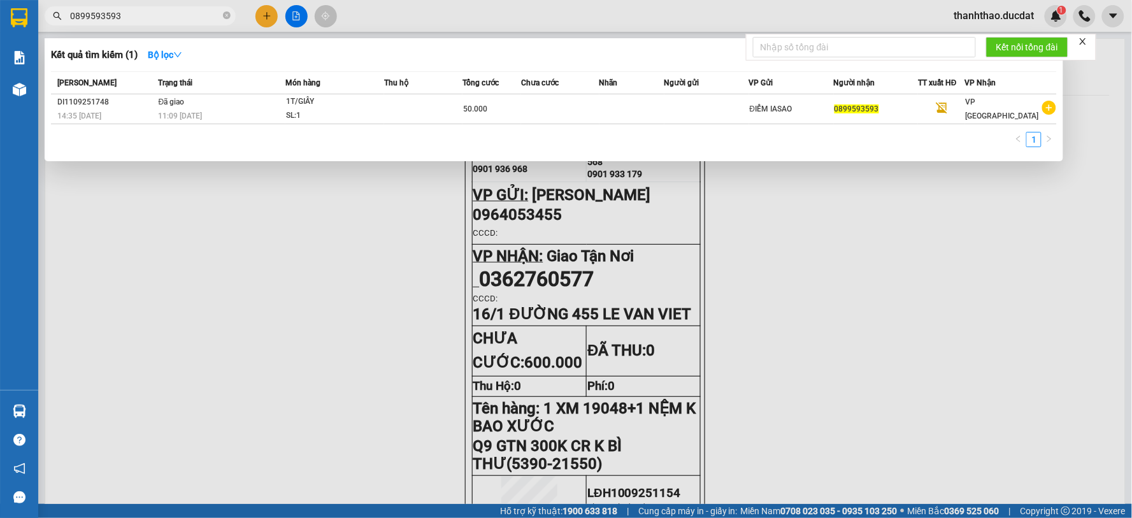
type input "0899593593"
click at [223, 17] on icon "close-circle" at bounding box center [227, 15] width 8 height 8
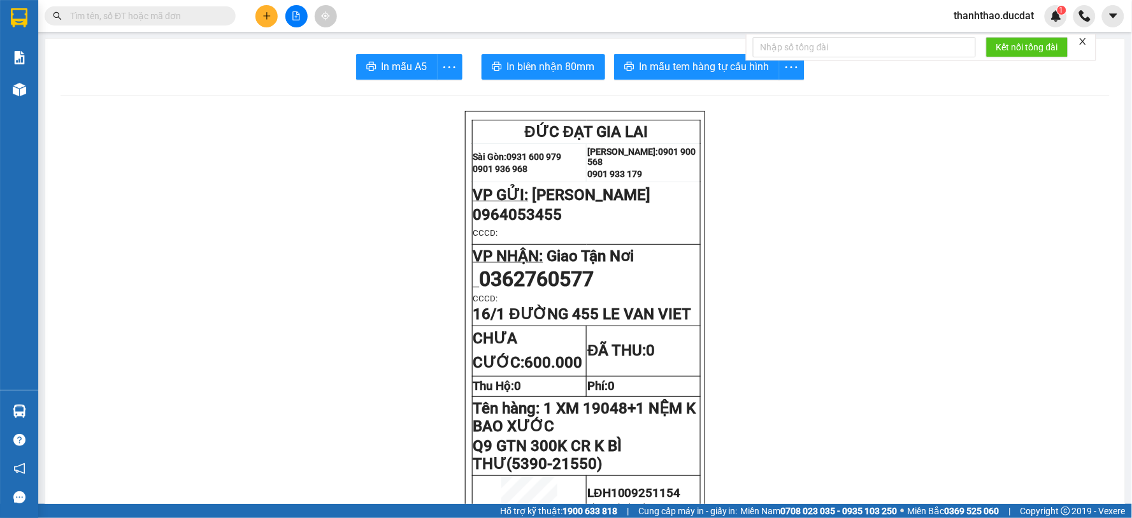
click at [176, 22] on input "text" at bounding box center [145, 16] width 150 height 14
paste input "586412656"
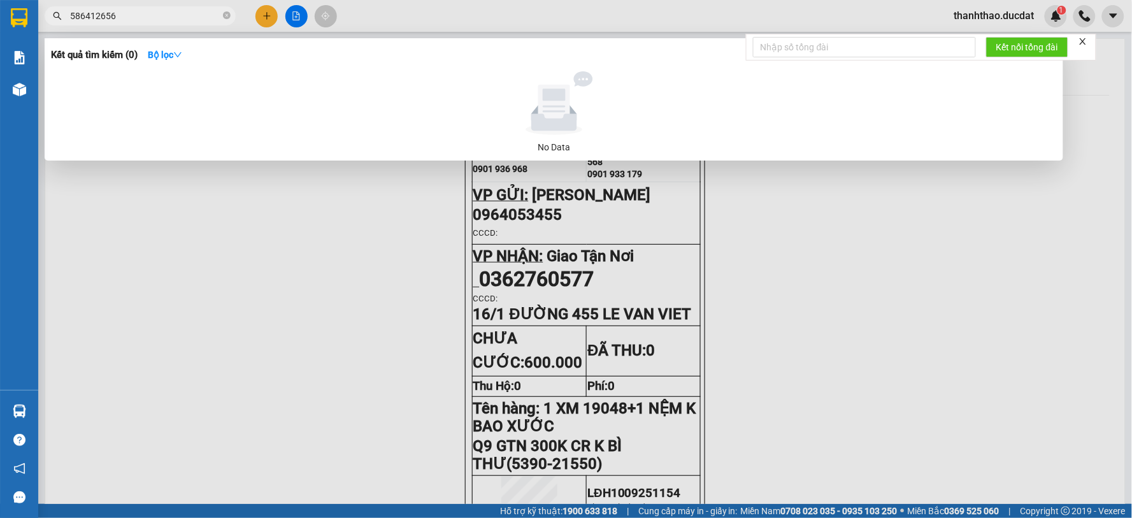
click at [72, 11] on input "586412656" at bounding box center [145, 16] width 150 height 14
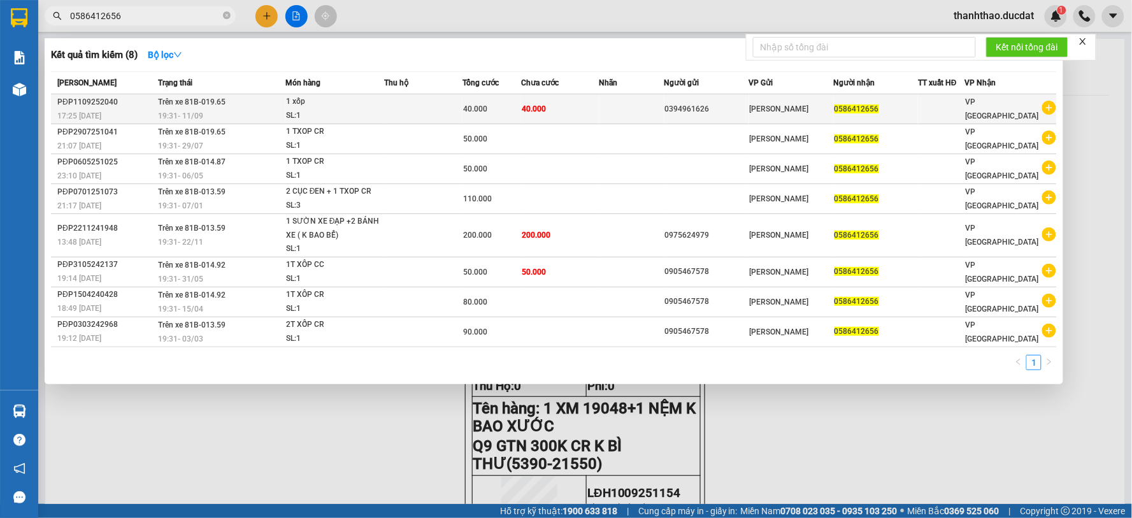
type input "0586412656"
click at [569, 106] on td "40.000" at bounding box center [560, 109] width 78 height 30
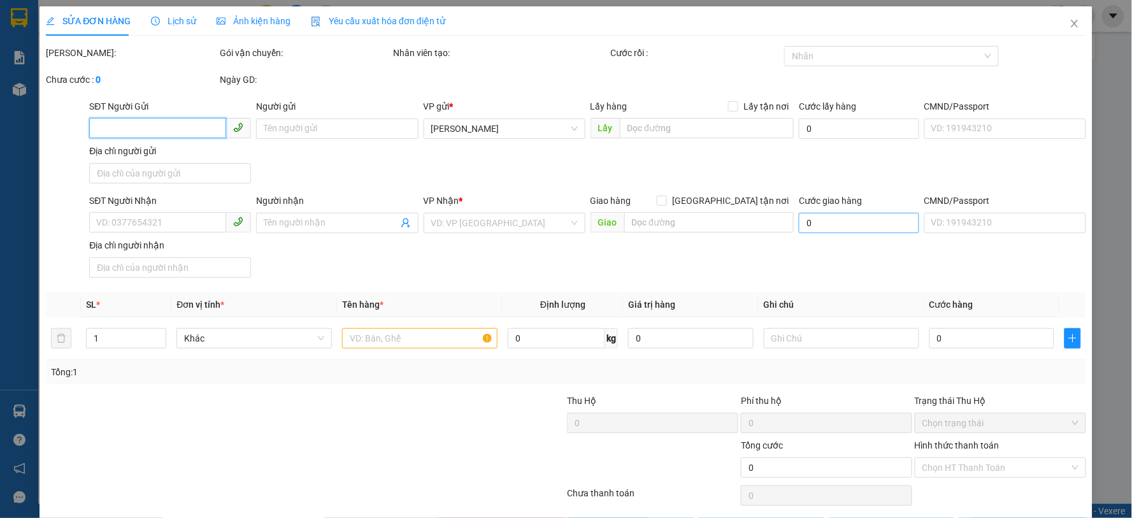
type input "0394961626"
type input "0586412656"
type input "40.000"
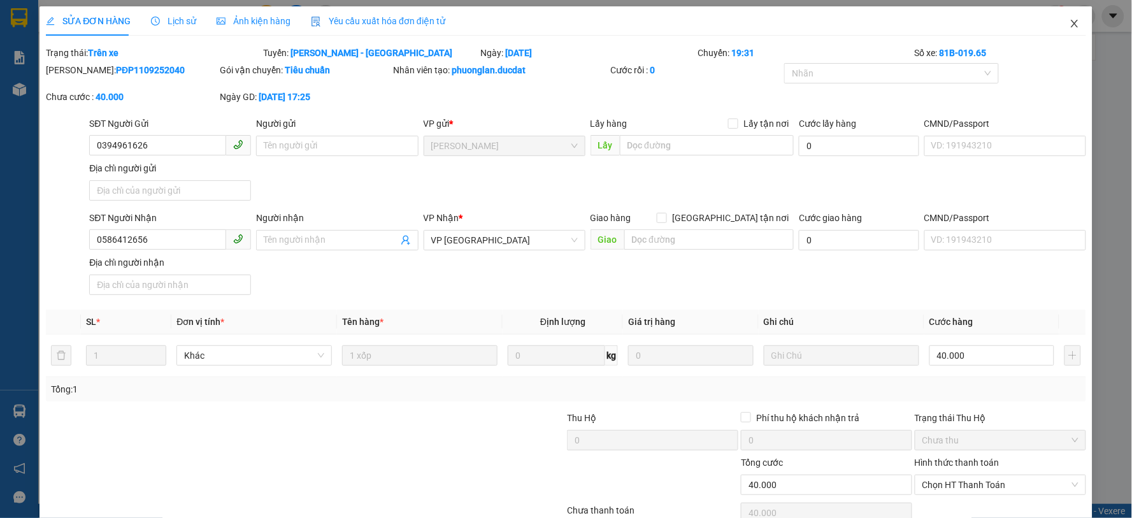
click at [1070, 24] on icon "close" at bounding box center [1073, 24] width 7 height 8
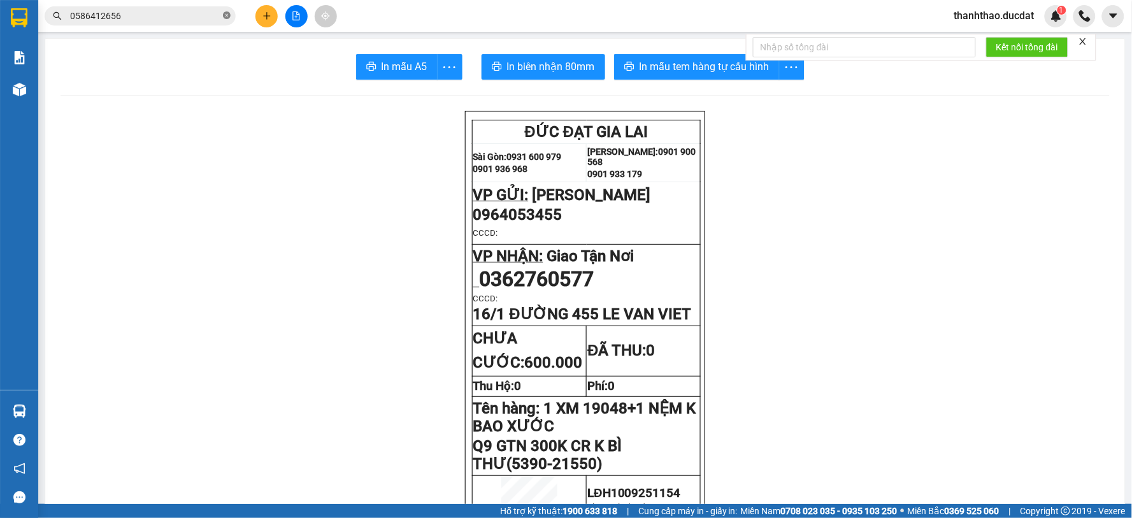
click at [224, 16] on icon "close-circle" at bounding box center [227, 15] width 8 height 8
click at [204, 11] on input "text" at bounding box center [145, 16] width 150 height 14
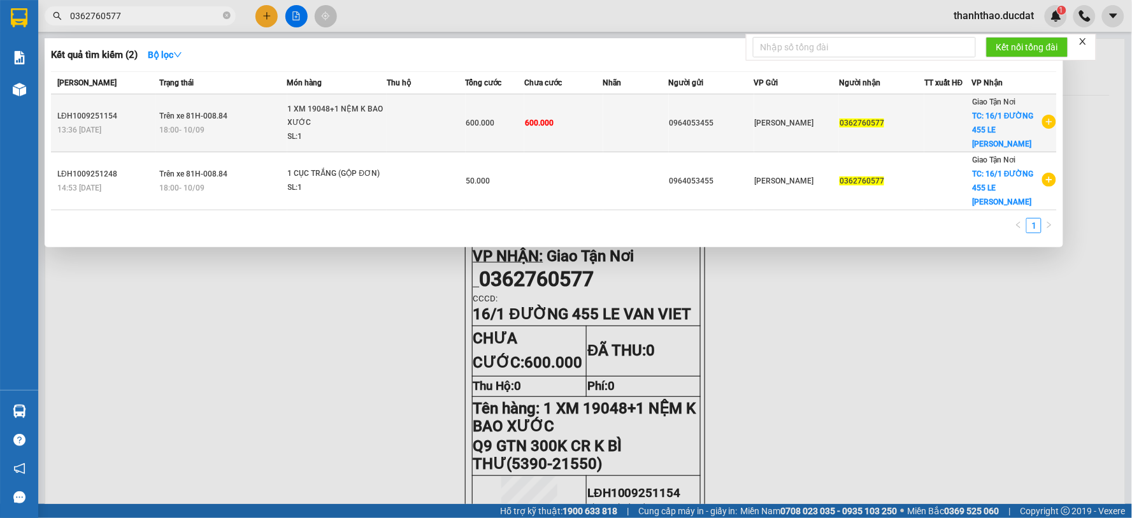
type input "0362760577"
click at [651, 115] on td at bounding box center [636, 123] width 66 height 58
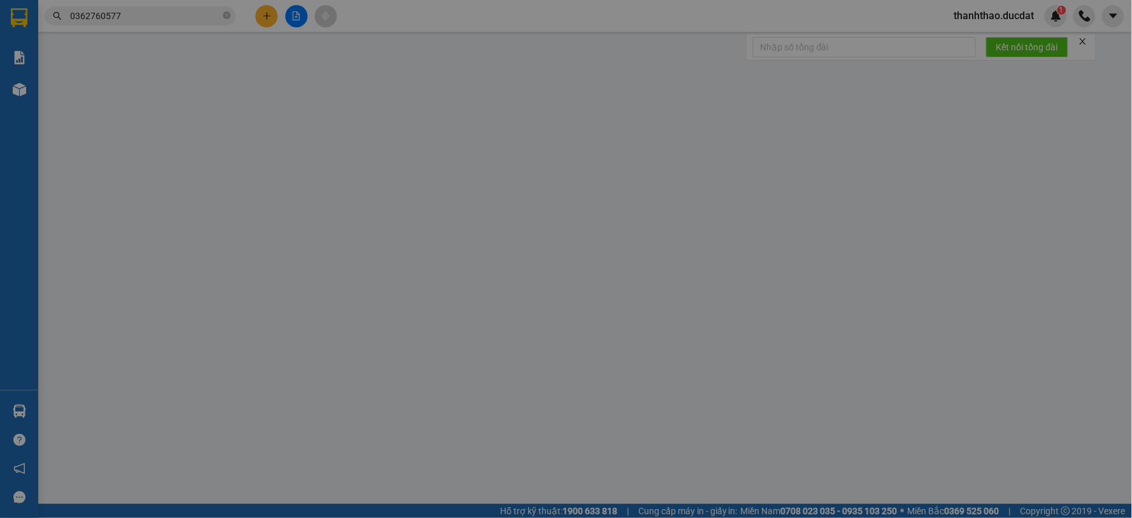
type input "0964053455"
type input "0362760577"
checkbox input "true"
type input "16/1 ĐƯỜNG 455 LE VAN VIET"
type input "600.000"
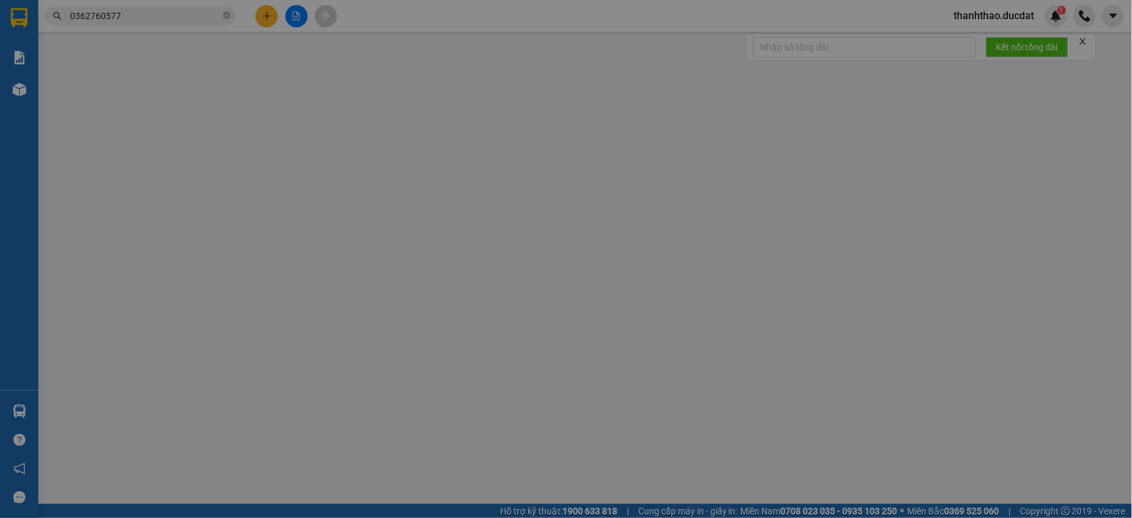
type input "600.000"
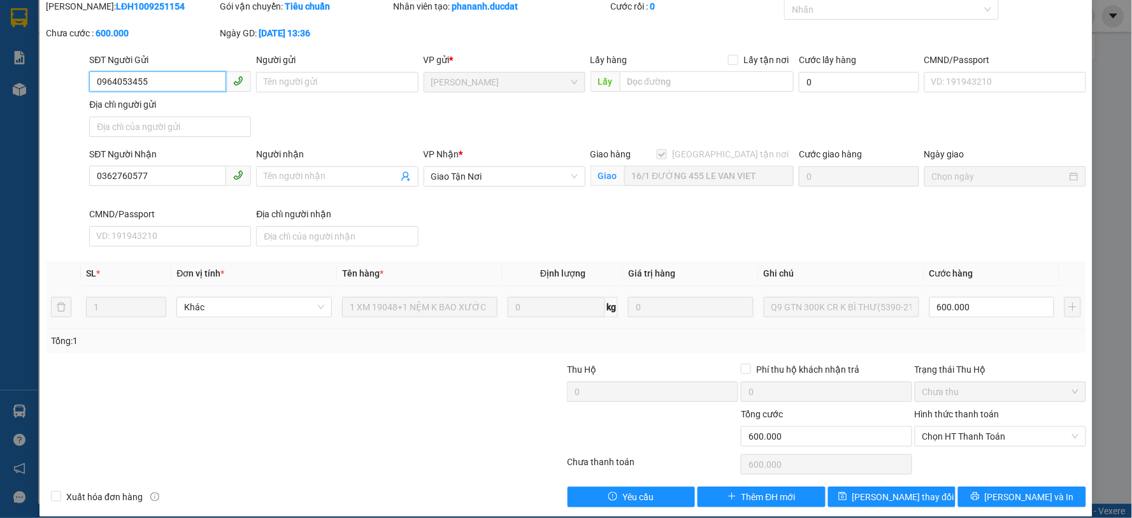
scroll to position [7, 0]
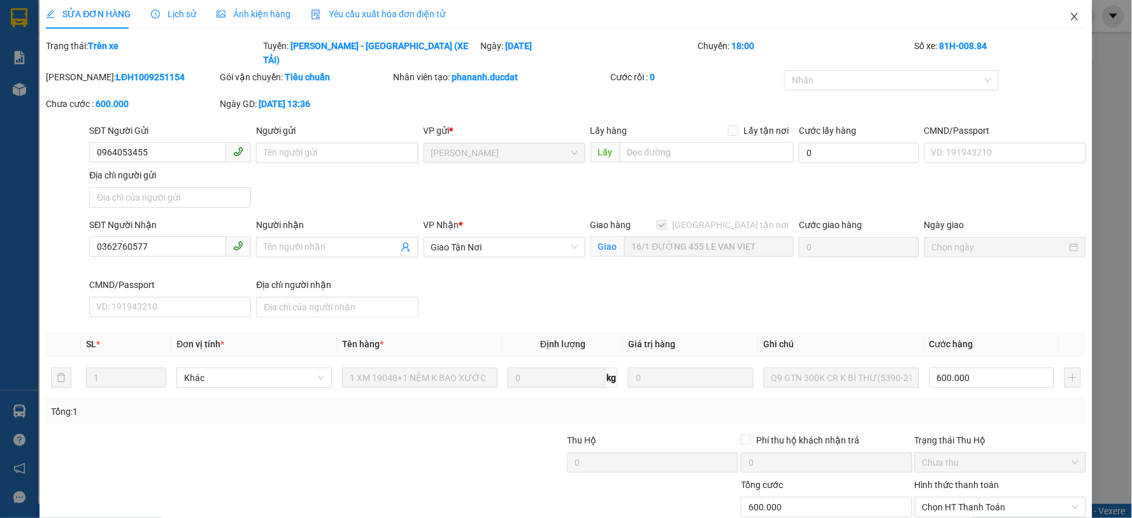
click at [1069, 16] on icon "close" at bounding box center [1074, 16] width 10 height 10
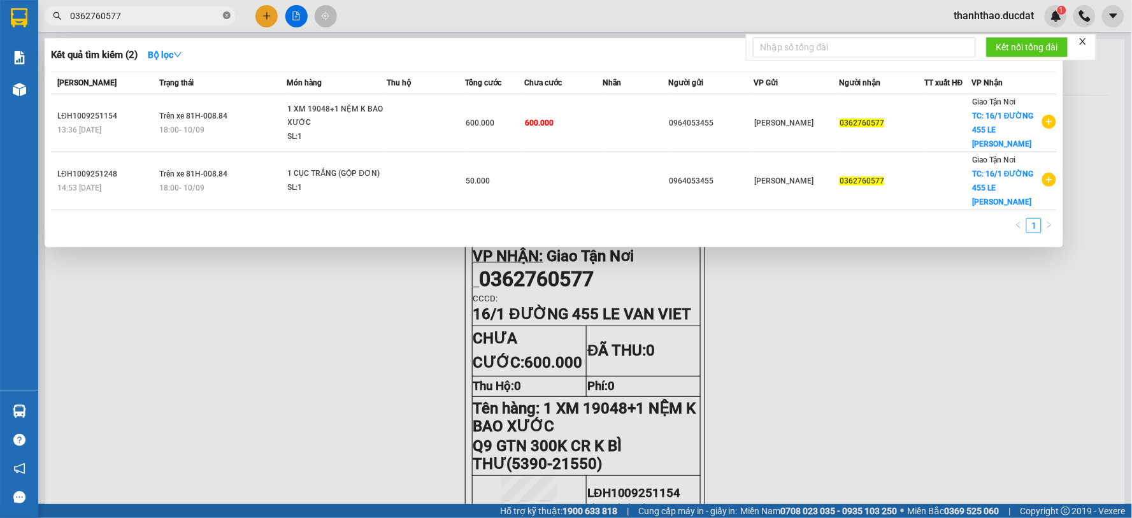
drag, startPoint x: 227, startPoint y: 17, endPoint x: 141, endPoint y: 29, distance: 86.8
click at [227, 17] on icon "close-circle" at bounding box center [227, 15] width 8 height 8
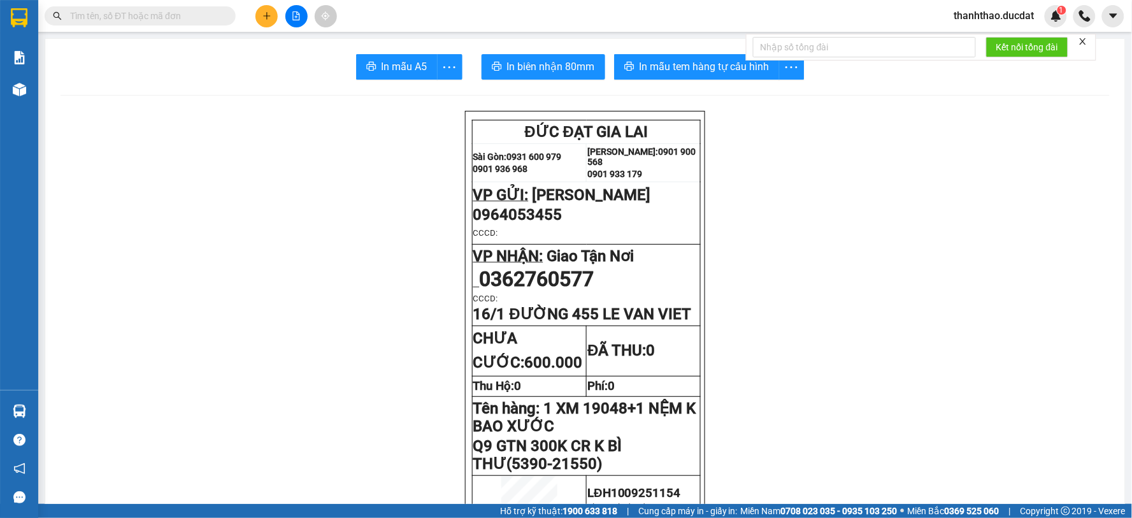
click at [134, 15] on input "text" at bounding box center [145, 16] width 150 height 14
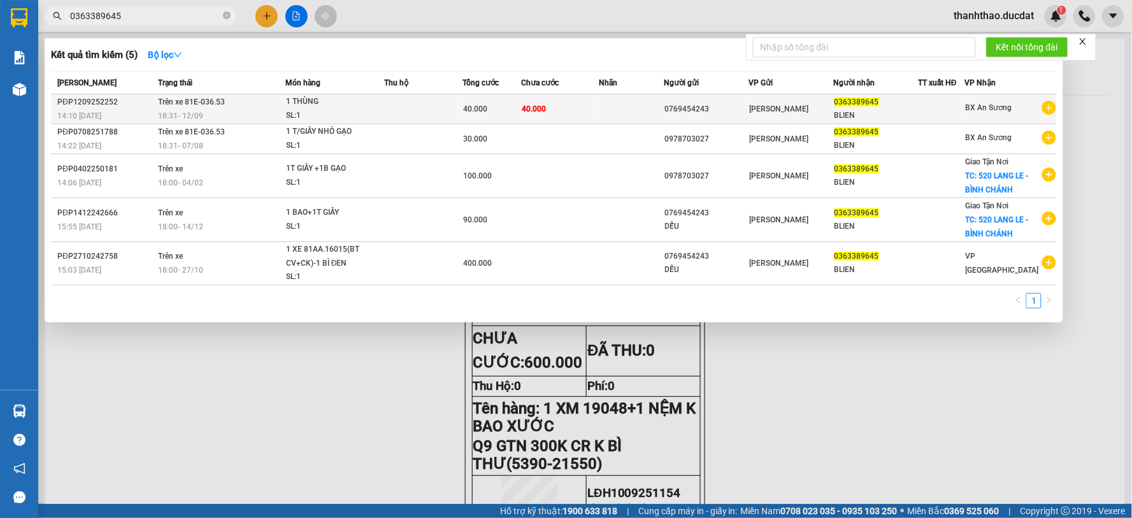
type input "0363389645"
click at [590, 100] on td "40.000" at bounding box center [560, 109] width 78 height 30
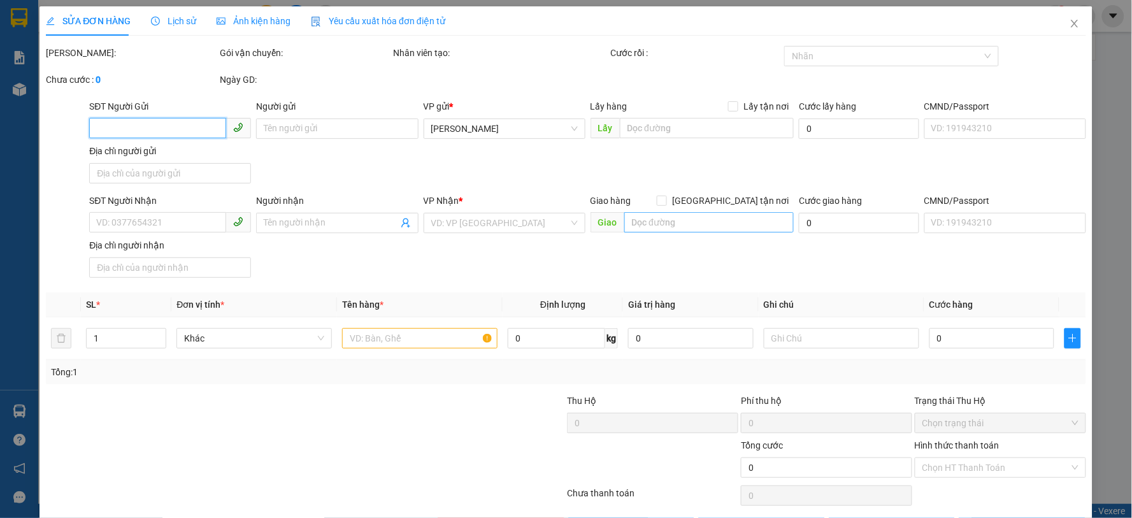
type input "0769454243"
type input "0363389645"
type input "BLIEN"
type input "40.000"
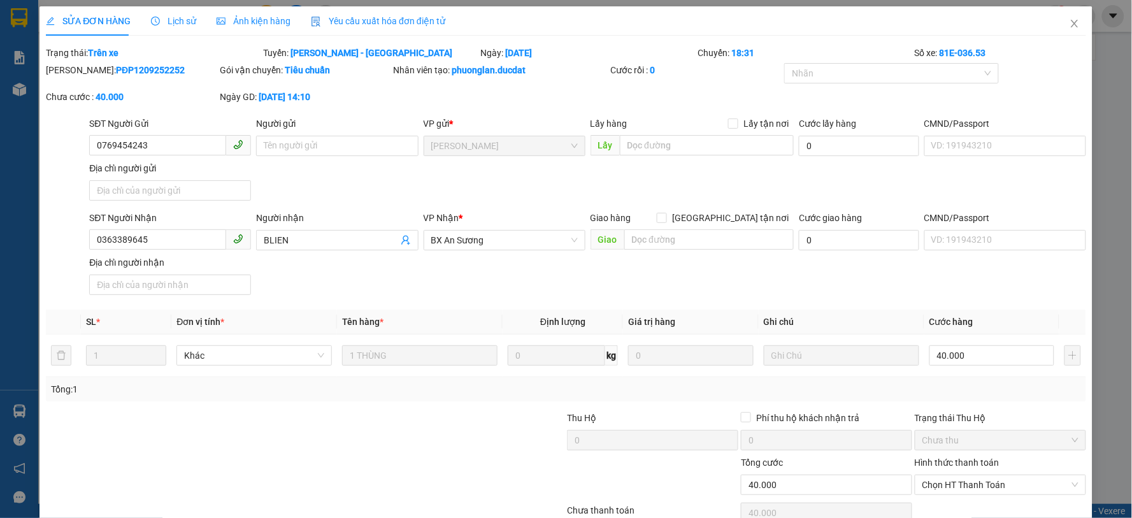
click at [460, 260] on div "SĐT Người Nhận 0363389645 Người nhận BLIEN VP Nhận * BX An Sương Giao hàng Giao…" at bounding box center [587, 255] width 1001 height 89
click at [1056, 27] on span "Close" at bounding box center [1074, 24] width 36 height 36
